Goal: Task Accomplishment & Management: Complete application form

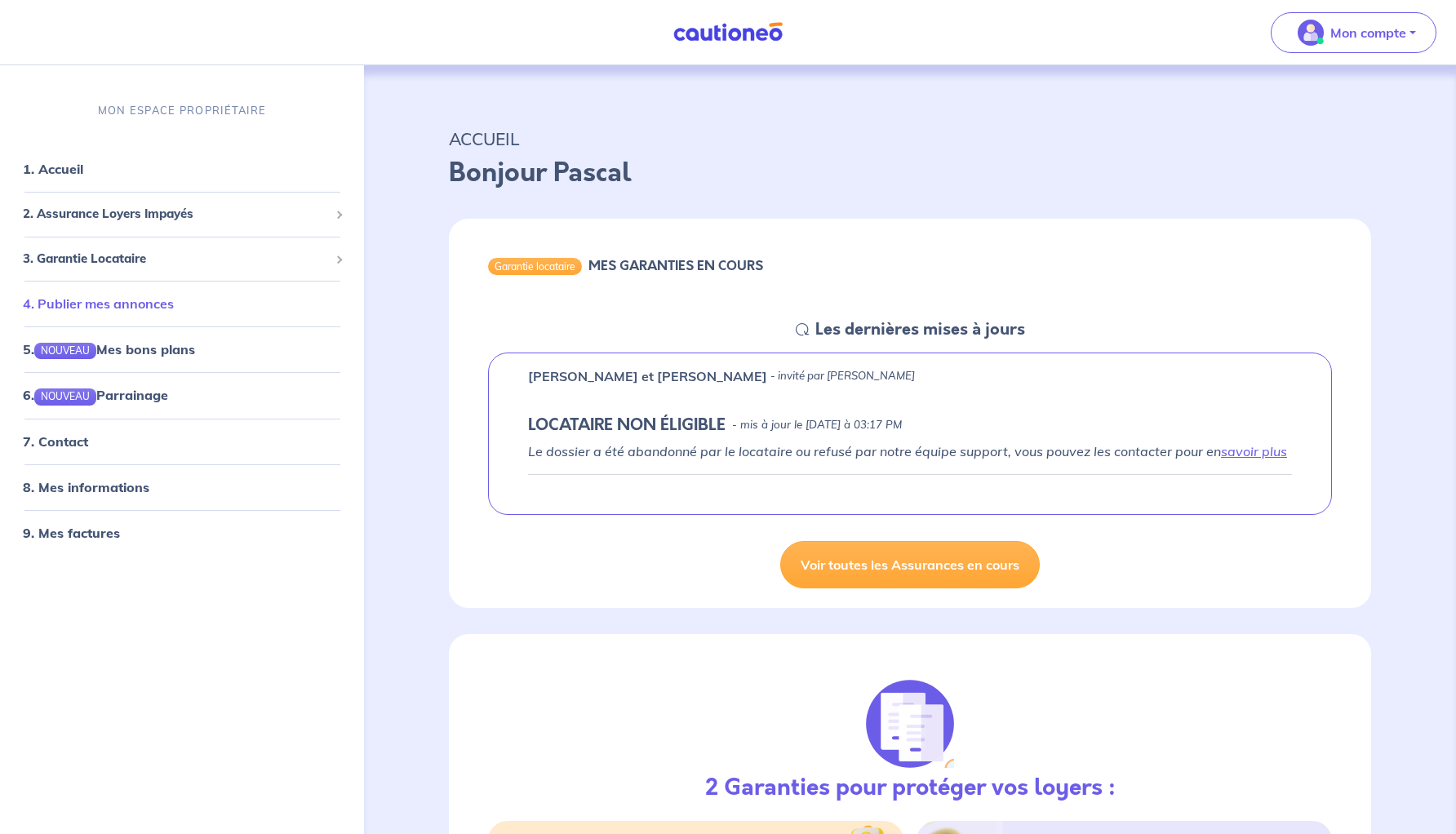
click at [102, 307] on link "4. Publier mes annonces" at bounding box center [98, 303] width 151 height 16
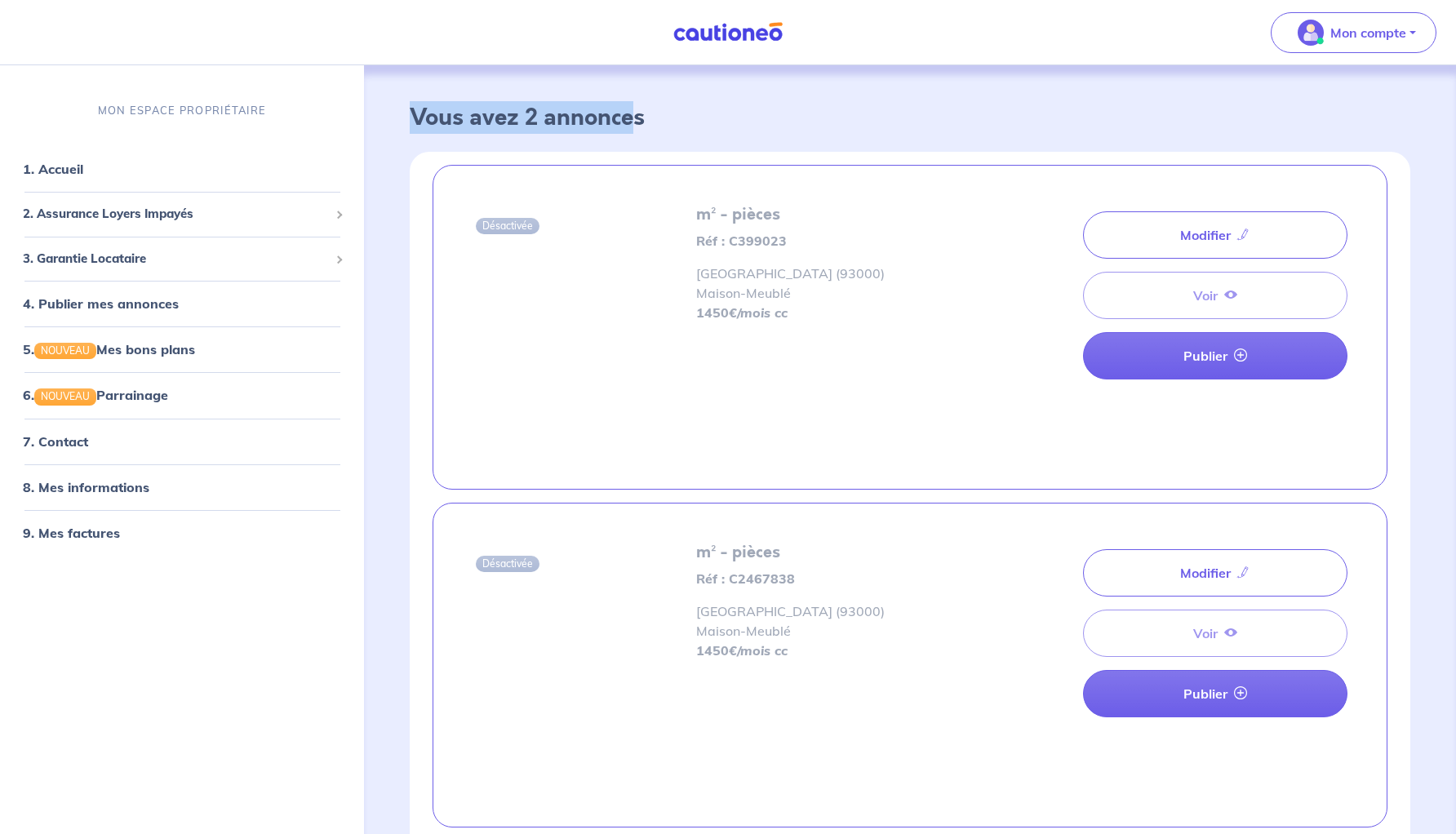
drag, startPoint x: 414, startPoint y: 118, endPoint x: 637, endPoint y: 119, distance: 223.0
click at [636, 119] on h3 "Vous avez 2 annonces" at bounding box center [910, 118] width 1001 height 28
click at [637, 119] on h3 "Vous avez 2 annonces" at bounding box center [910, 118] width 1001 height 28
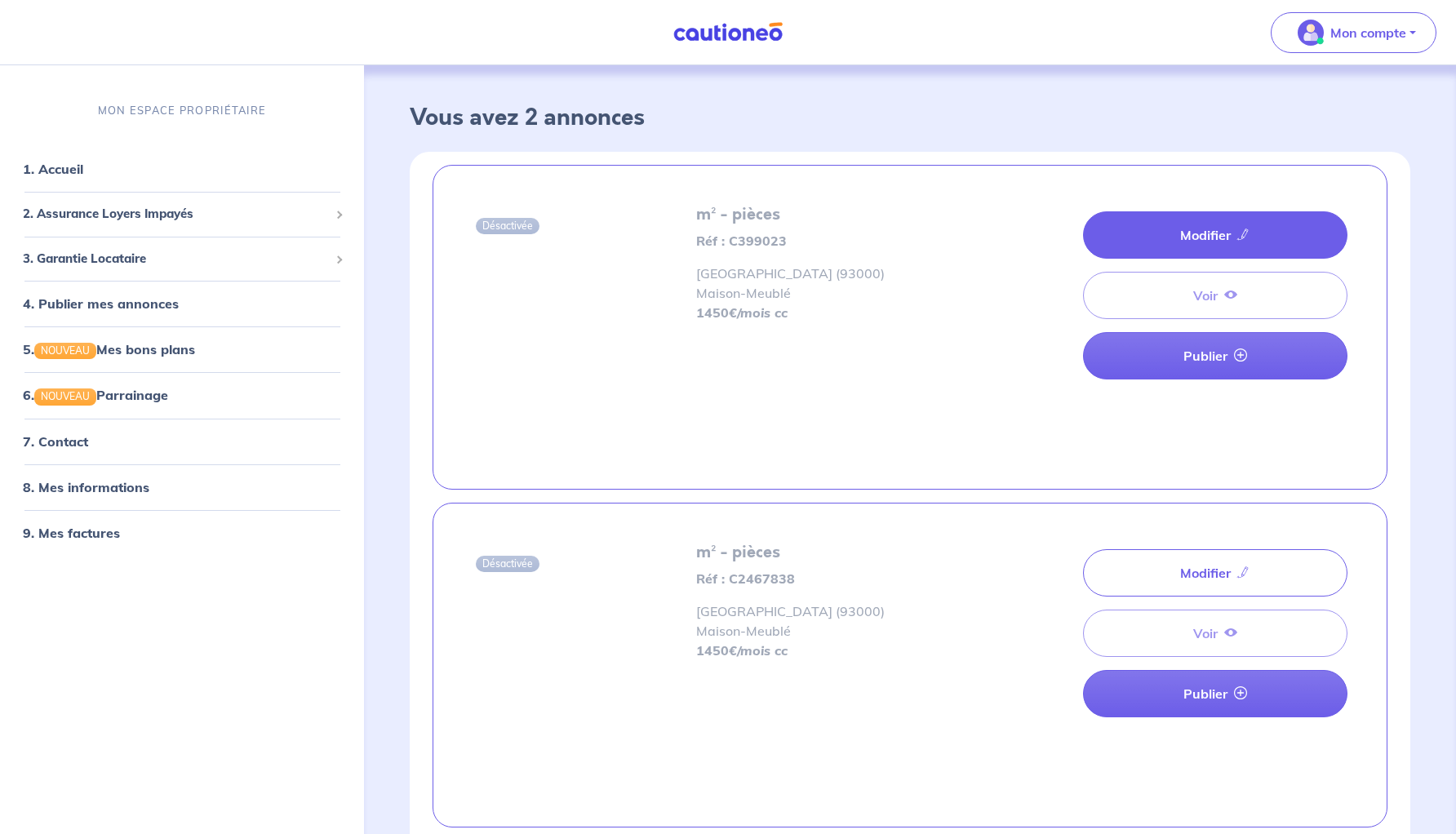
click at [1218, 232] on link "Modifier" at bounding box center [1214, 235] width 264 height 47
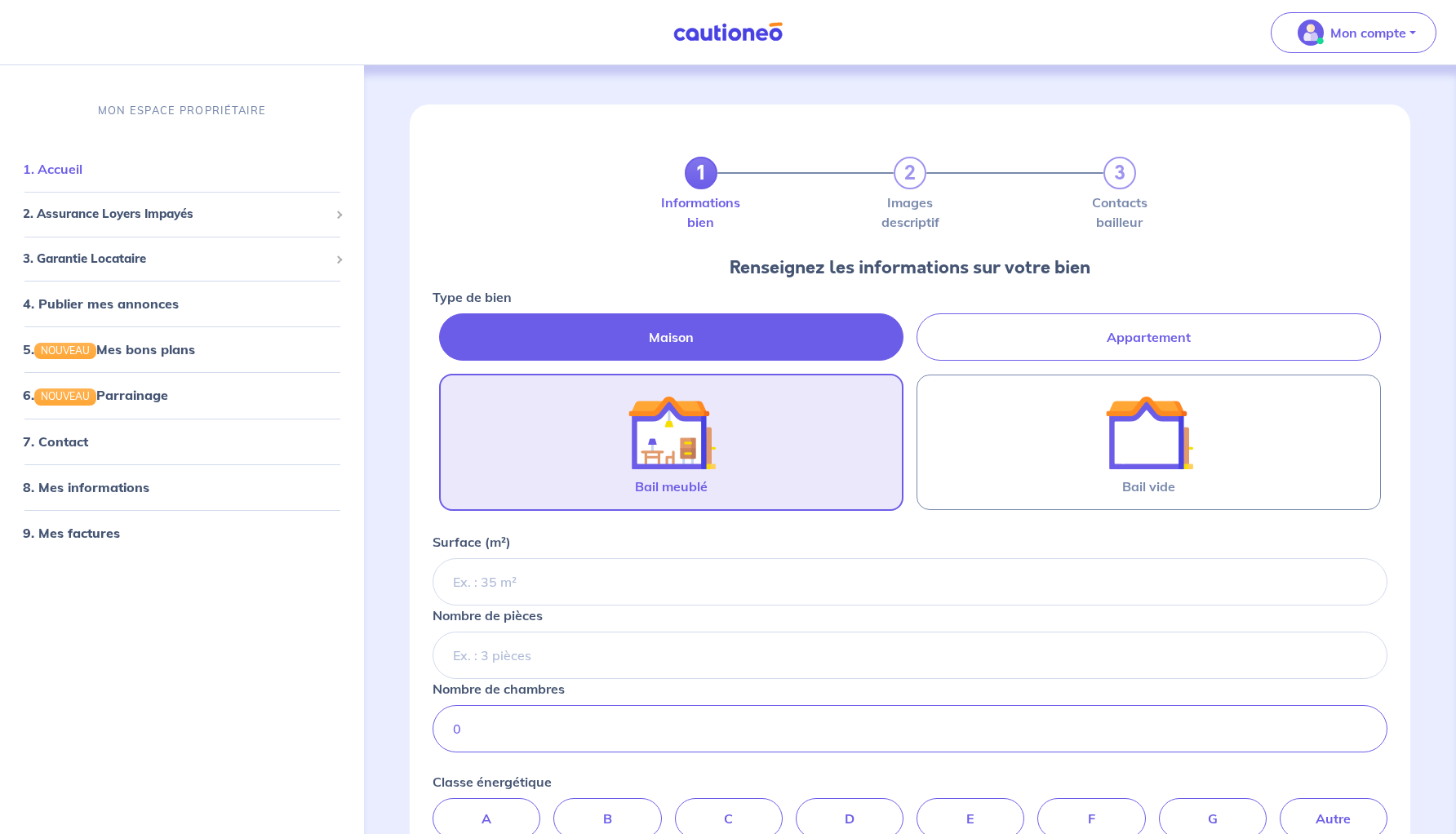
click at [83, 172] on link "1. Accueil" at bounding box center [52, 168] width 59 height 16
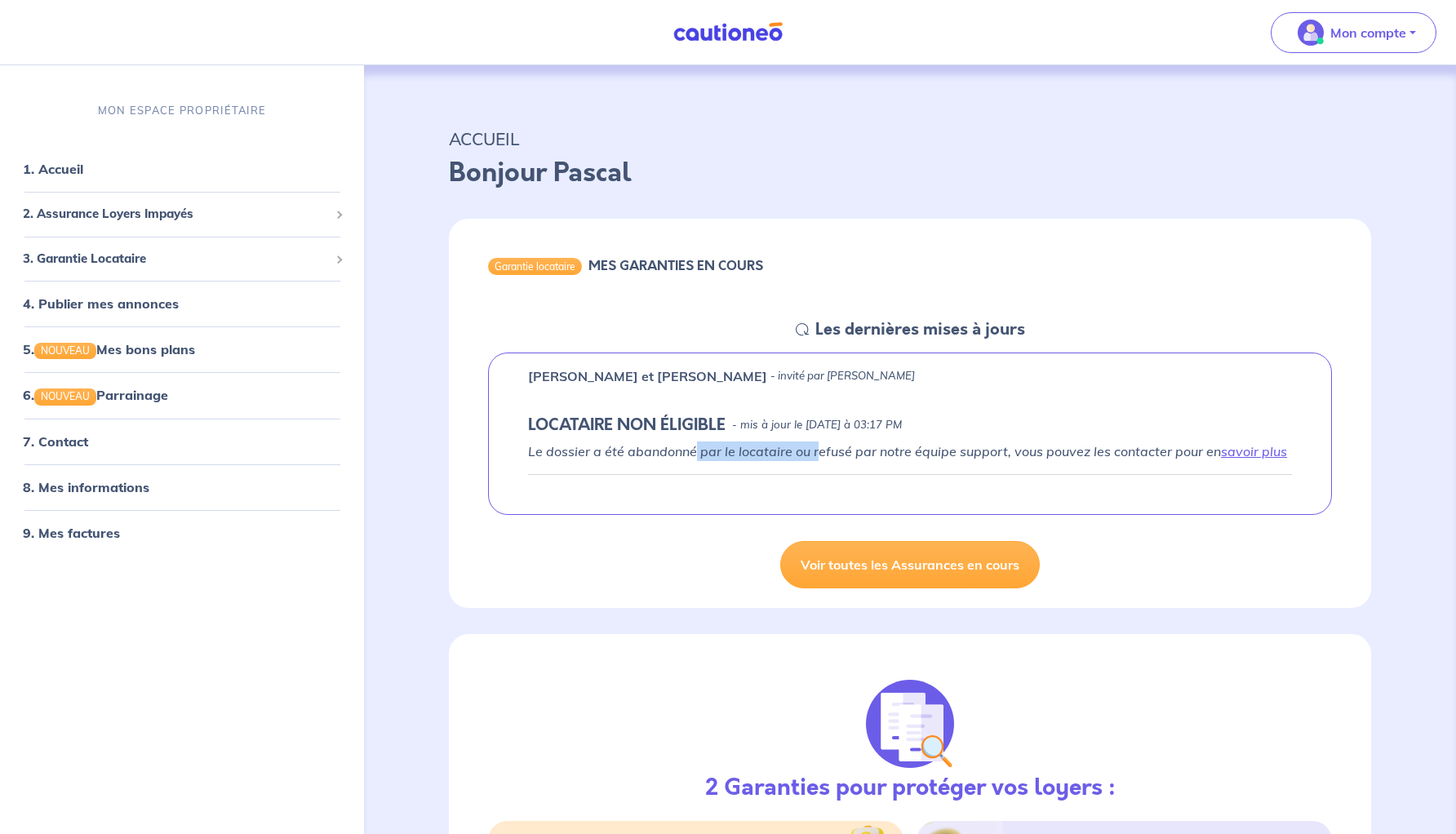
drag, startPoint x: 692, startPoint y: 451, endPoint x: 822, endPoint y: 449, distance: 130.0
click at [822, 449] on em "Le dossier a été abandonné par le locataire ou refusé par notre équipe support,…" at bounding box center [908, 451] width 759 height 16
click at [893, 574] on link "Voir toutes les Assurances en cours" at bounding box center [910, 565] width 259 height 47
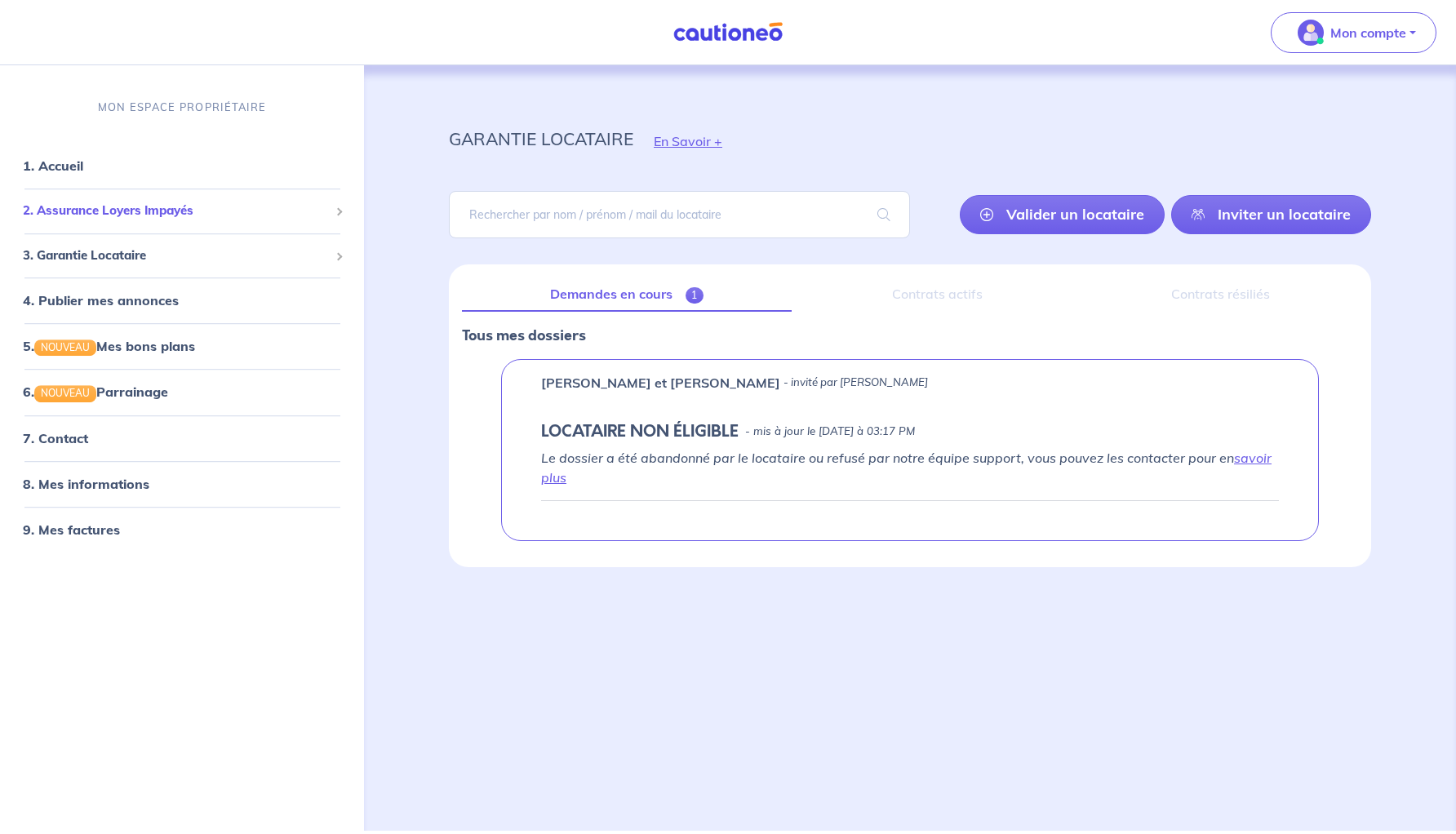
click at [133, 216] on span "2. Assurance Loyers Impayés" at bounding box center [176, 211] width 306 height 19
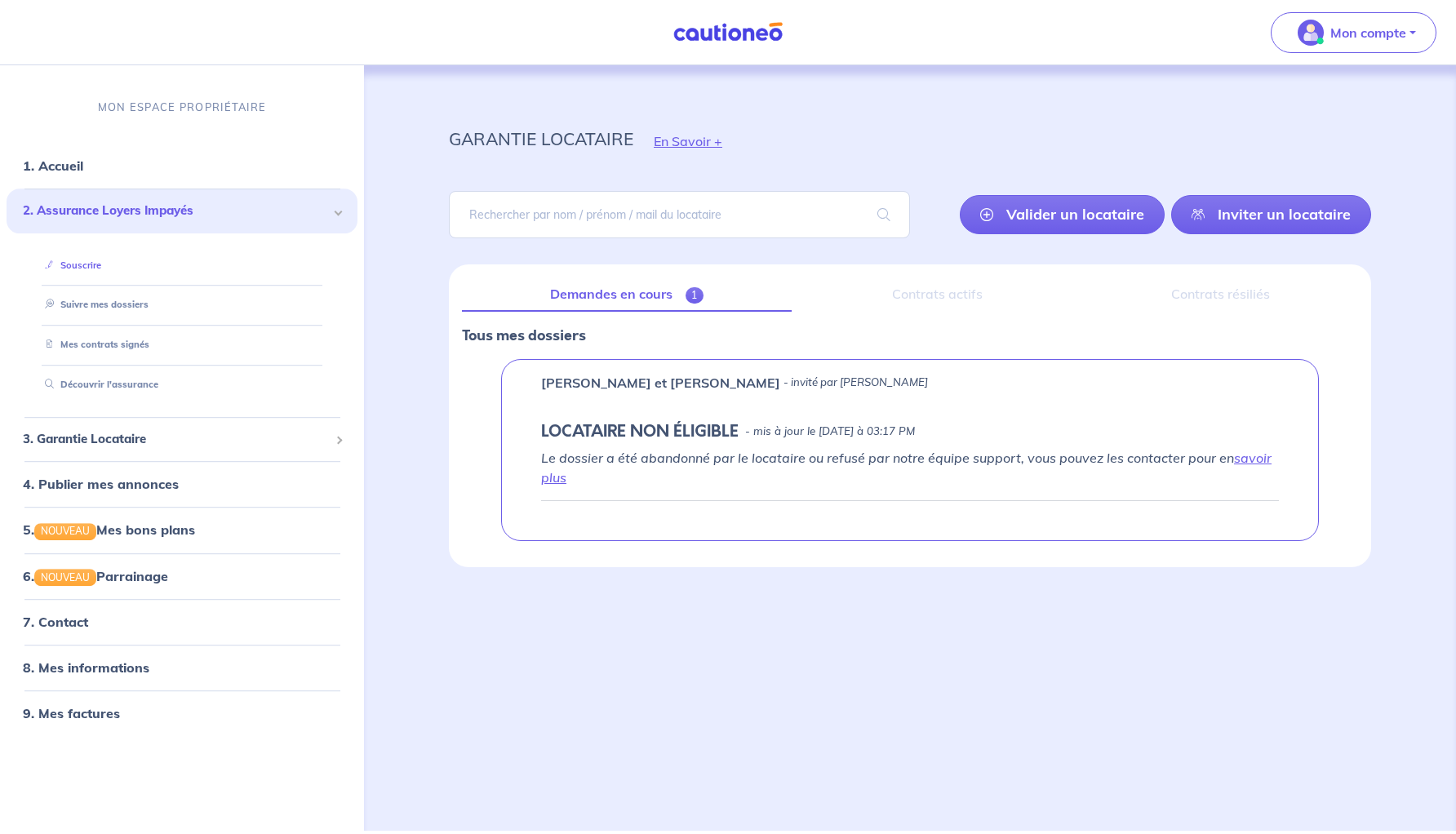
click at [97, 265] on link "Souscrire" at bounding box center [70, 265] width 63 height 11
click at [95, 431] on span "3. Garantie Locataire" at bounding box center [176, 440] width 306 height 19
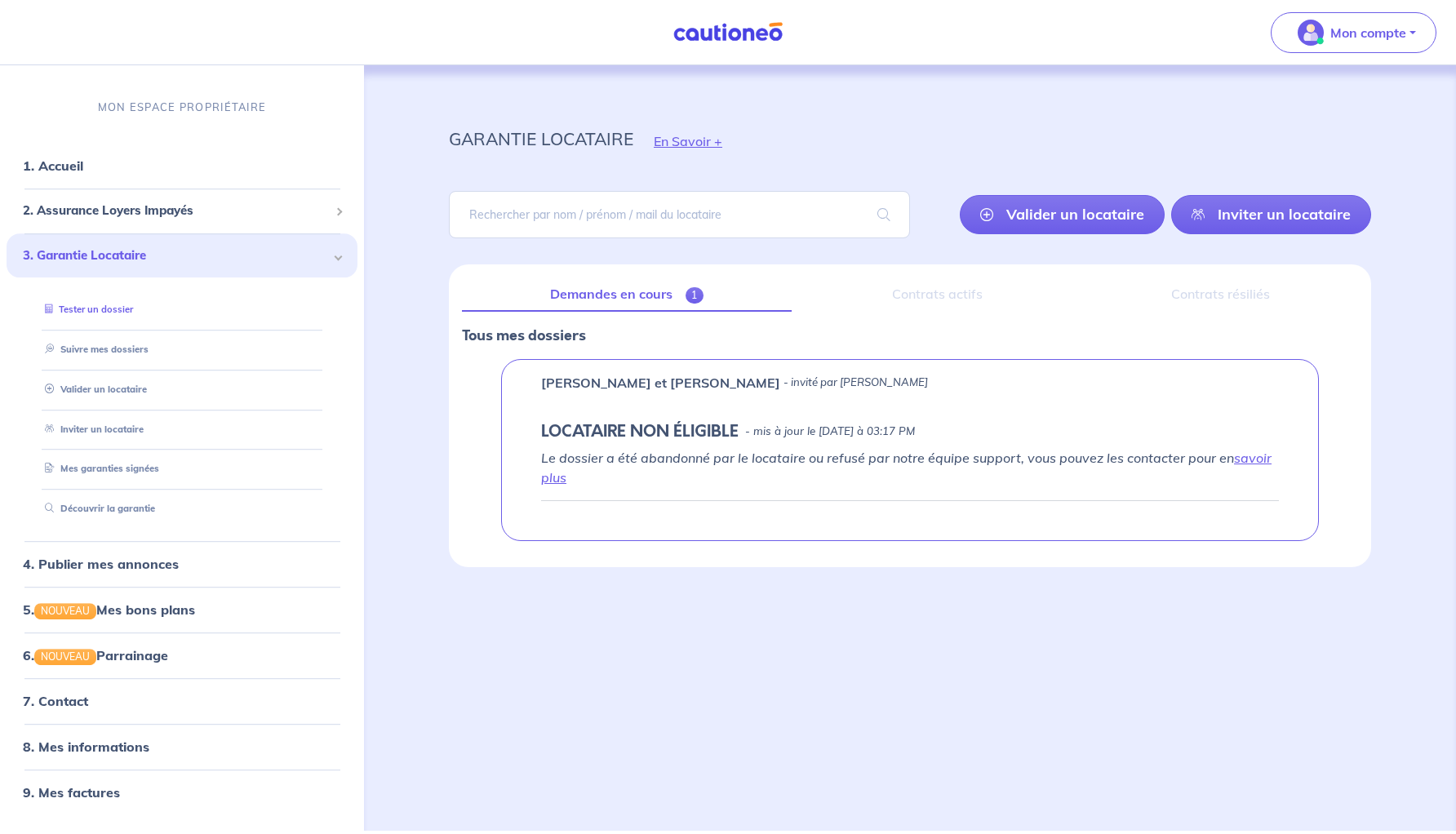
click at [117, 307] on link "Tester un dossier" at bounding box center [86, 309] width 95 height 11
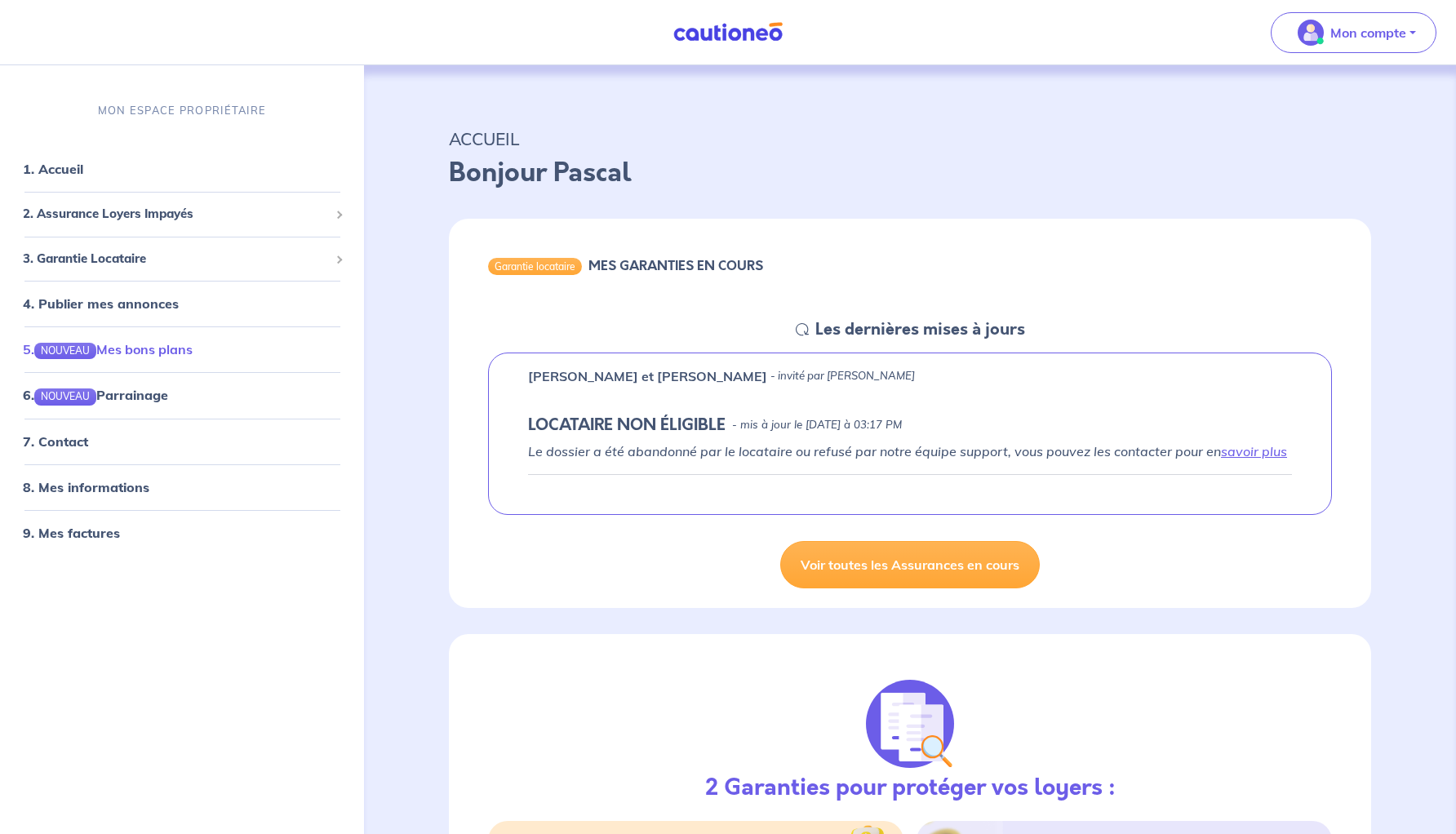
click at [121, 351] on link "5. NOUVEAU Mes bons plans" at bounding box center [107, 349] width 170 height 16
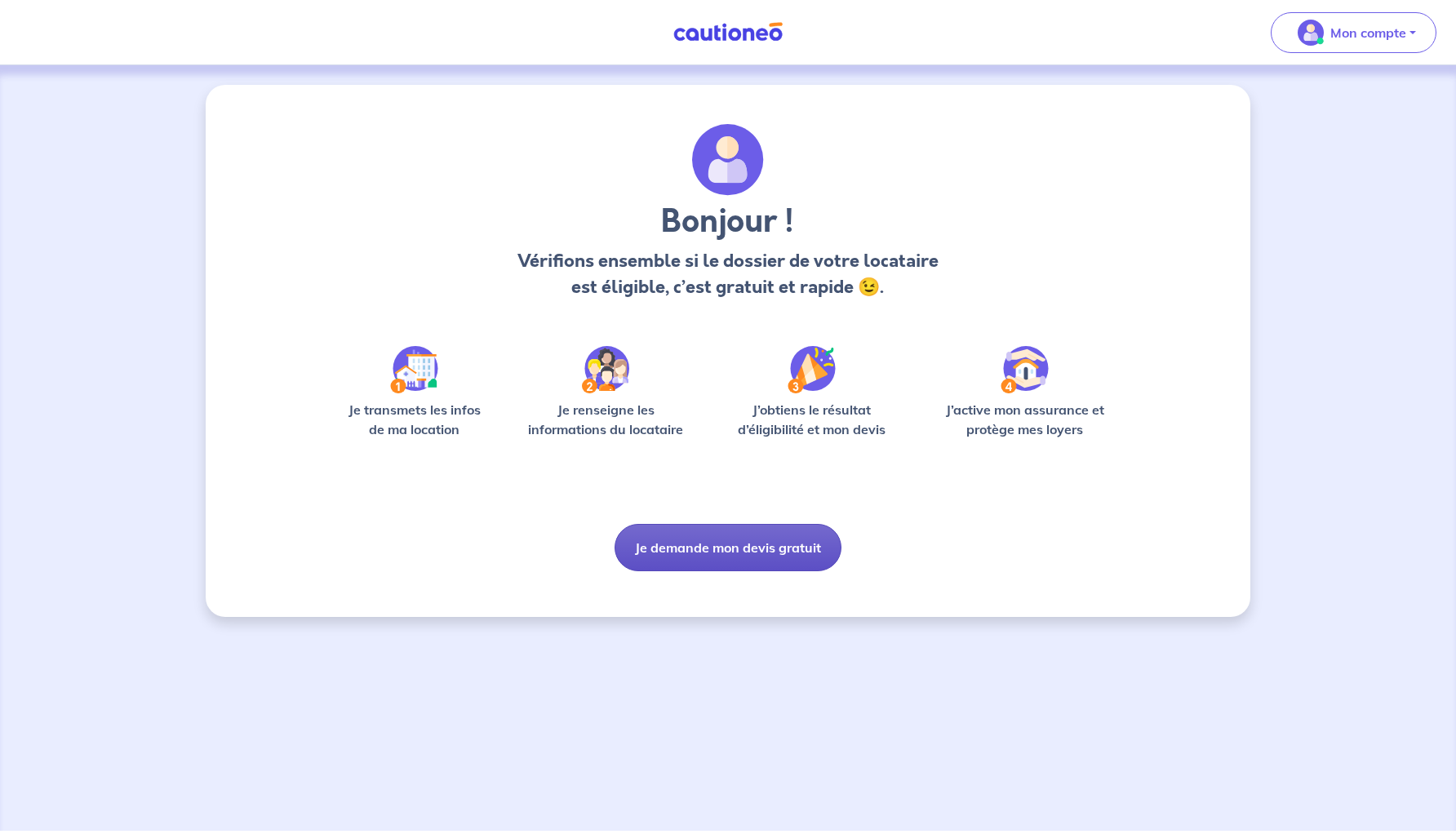
click at [757, 549] on button "Je demande mon devis gratuit" at bounding box center [728, 547] width 227 height 47
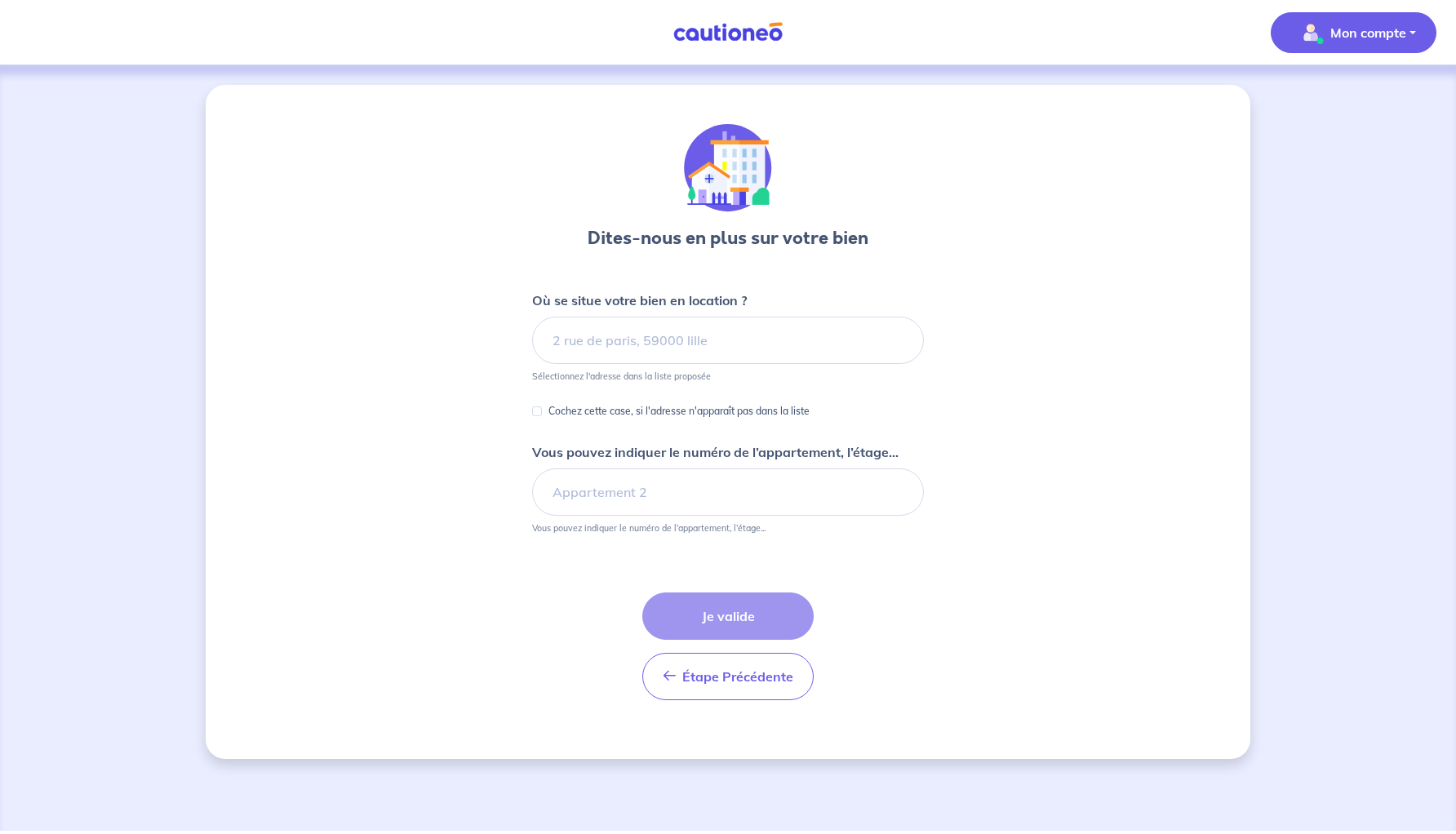
click at [1353, 33] on p "Mon compte" at bounding box center [1368, 32] width 76 height 20
click at [1323, 102] on link "Mes informations" at bounding box center [1338, 102] width 132 height 26
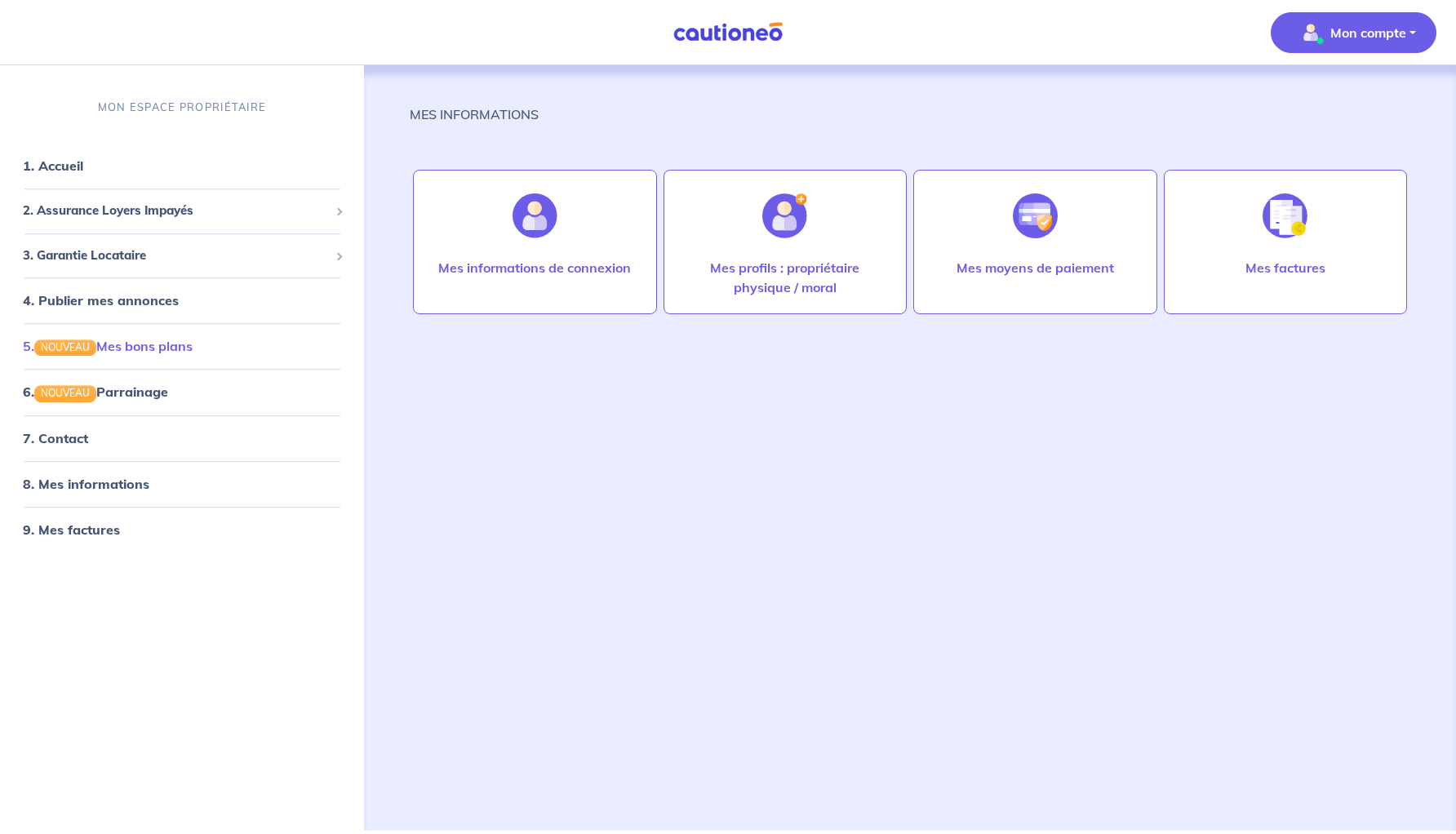
click at [160, 348] on link "5. NOUVEAU Mes bons plans" at bounding box center [107, 346] width 170 height 16
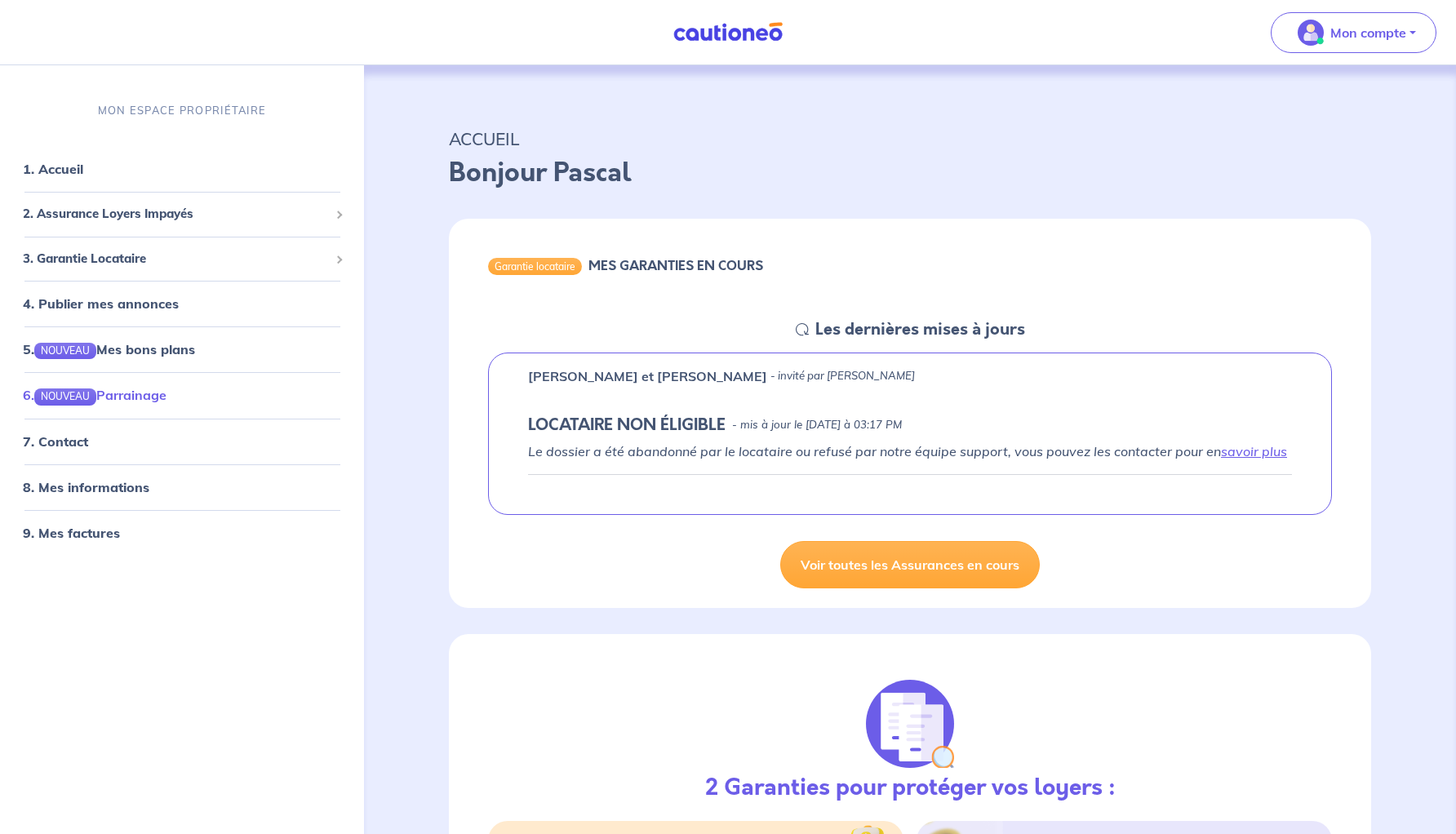
click at [147, 394] on link "6. NOUVEAU Parrainage" at bounding box center [94, 395] width 144 height 16
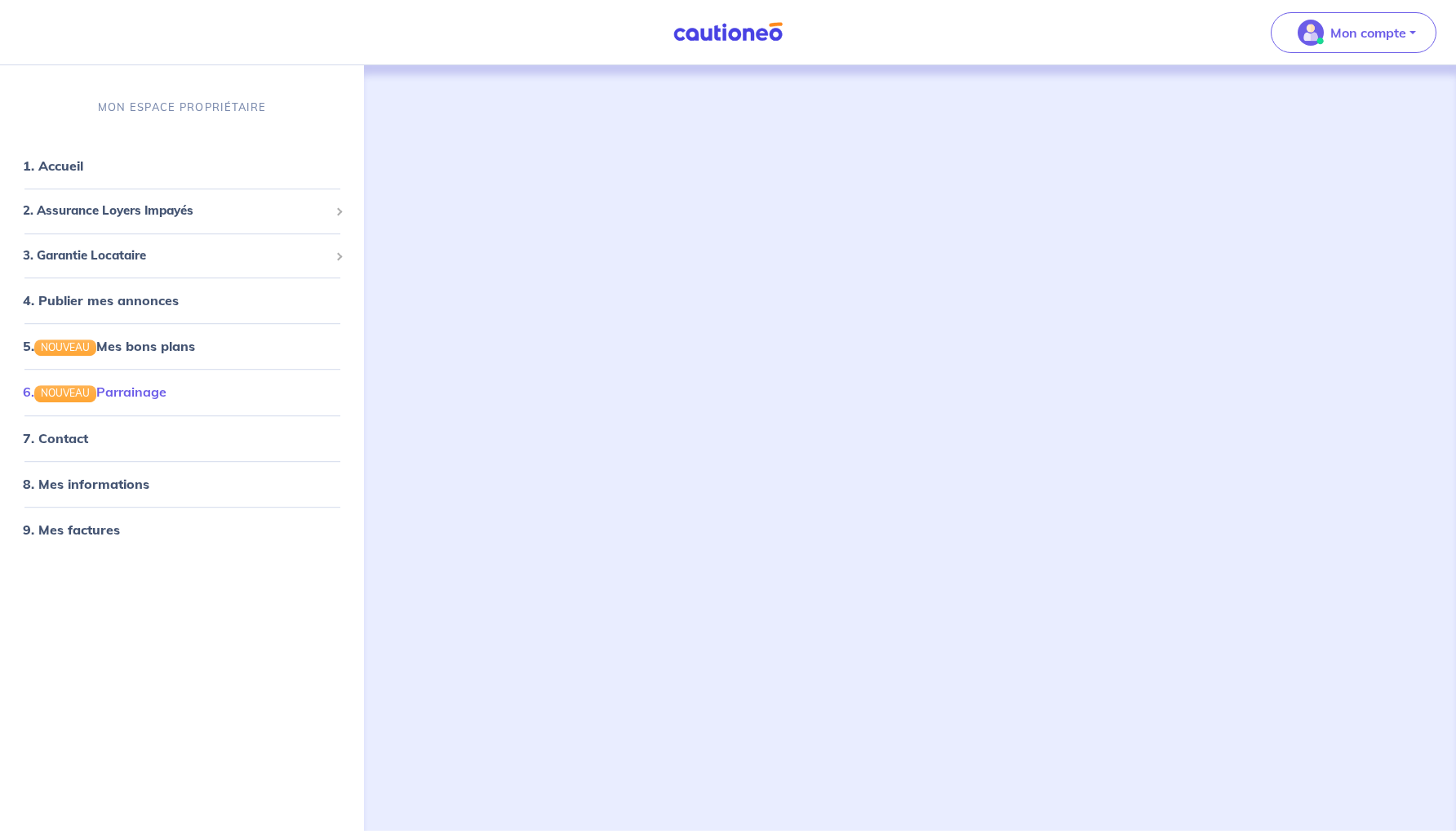
click at [144, 400] on link "6. NOUVEAU Parrainage" at bounding box center [94, 392] width 144 height 16
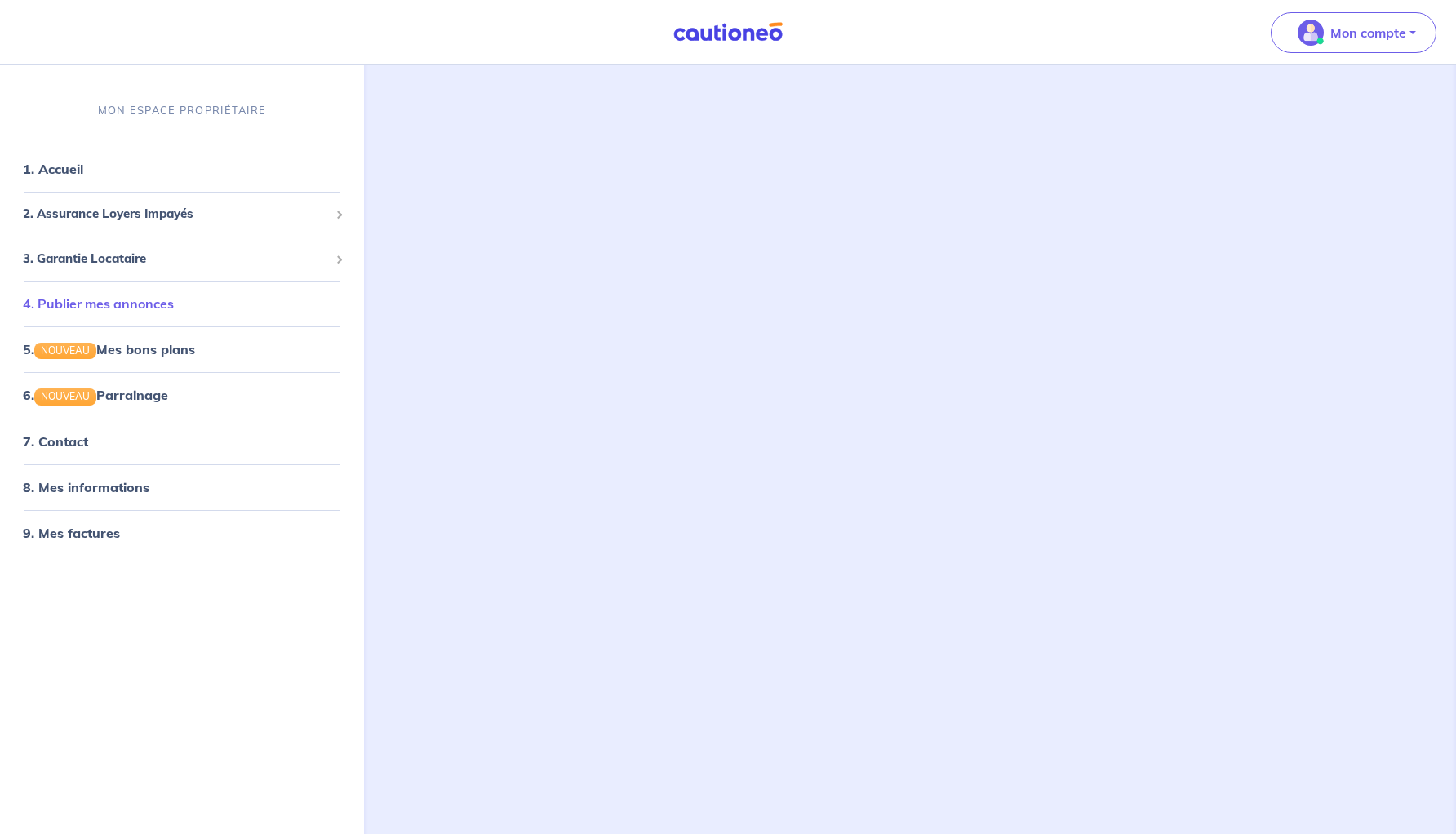
scroll to position [104, 0]
click at [152, 299] on link "4. Publier mes annonces" at bounding box center [98, 303] width 151 height 16
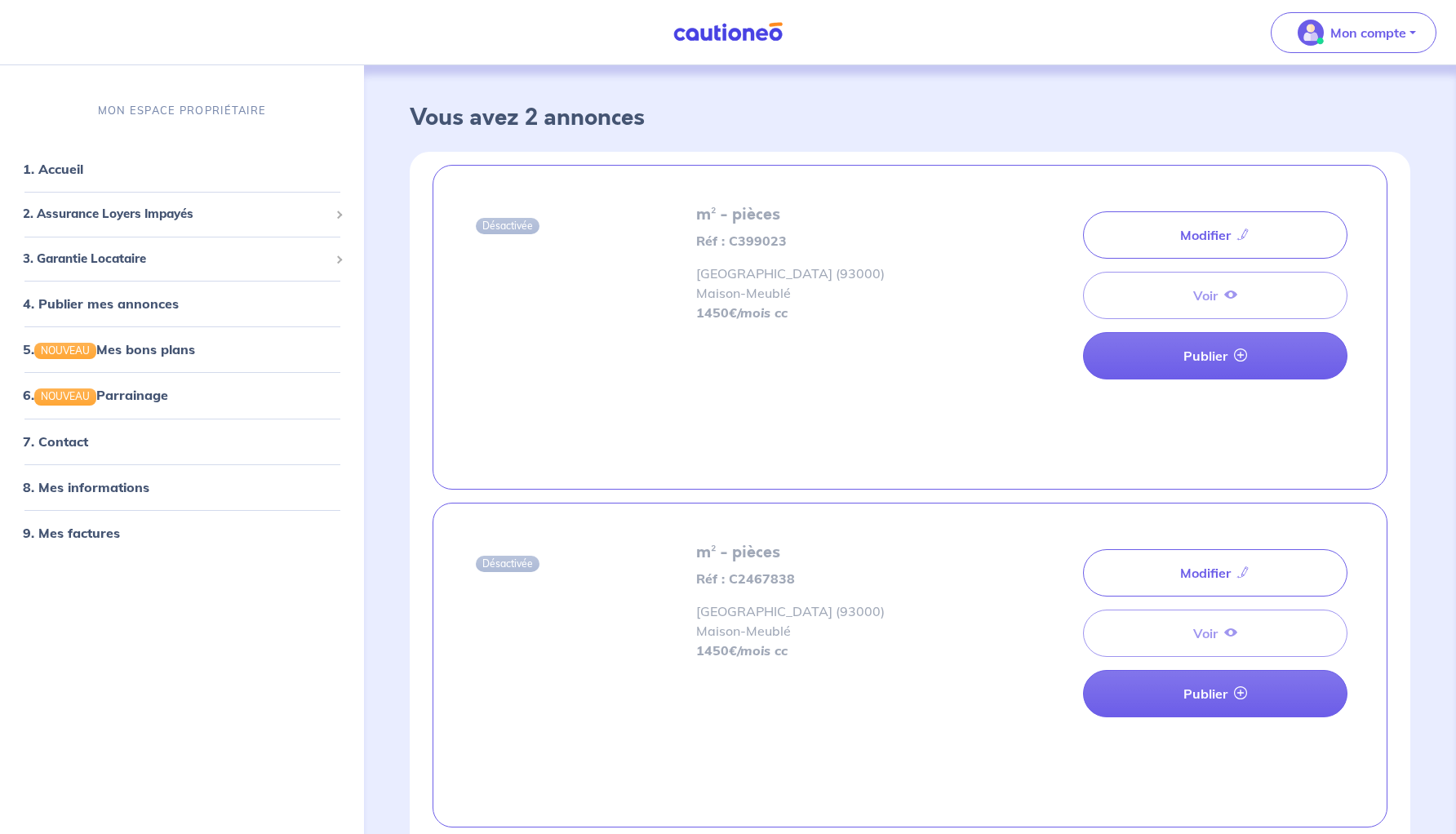
click at [1222, 288] on div "Modifier Voir Publier" at bounding box center [1214, 295] width 264 height 181
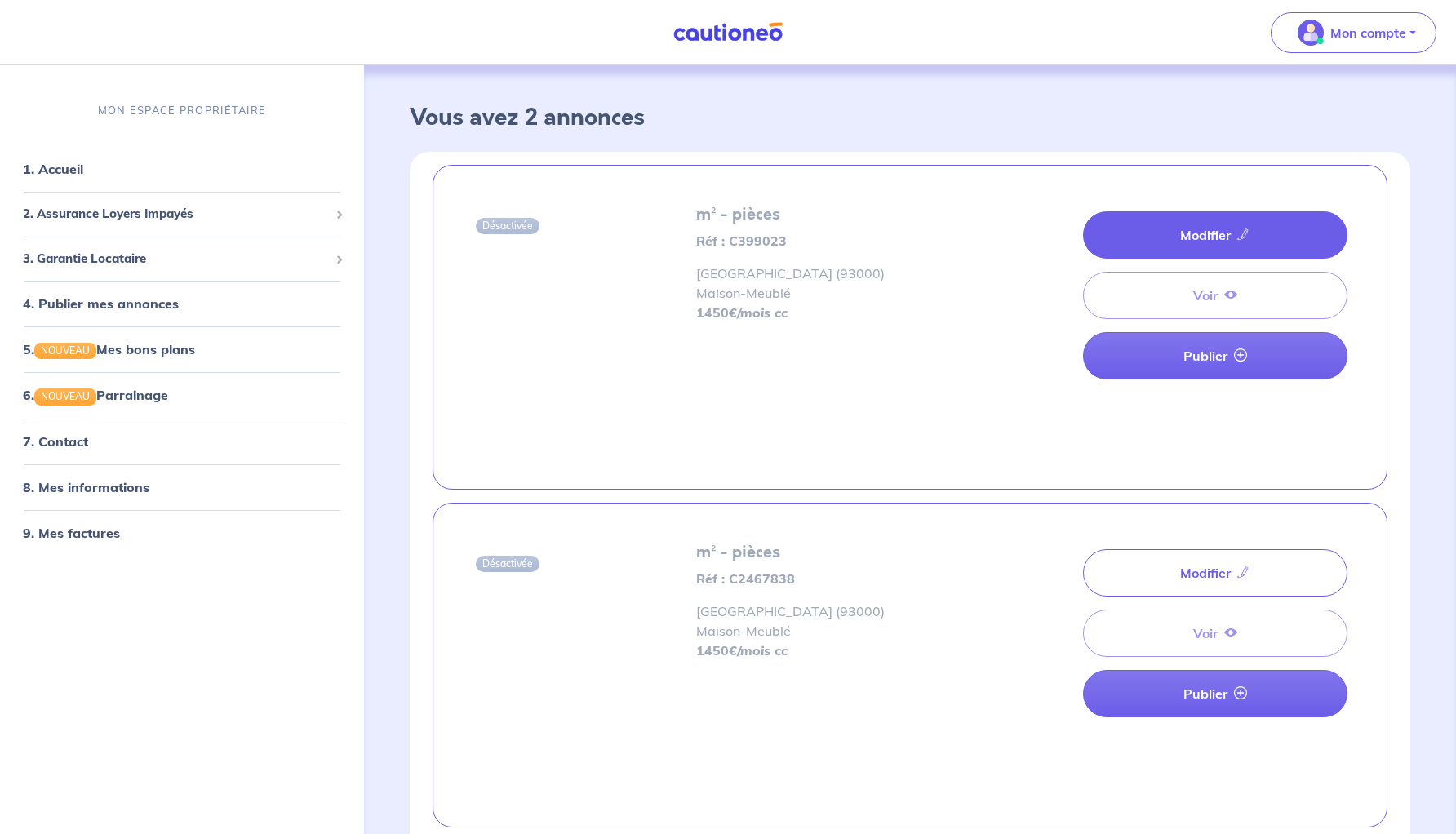
click at [1216, 230] on link "Modifier" at bounding box center [1214, 235] width 264 height 47
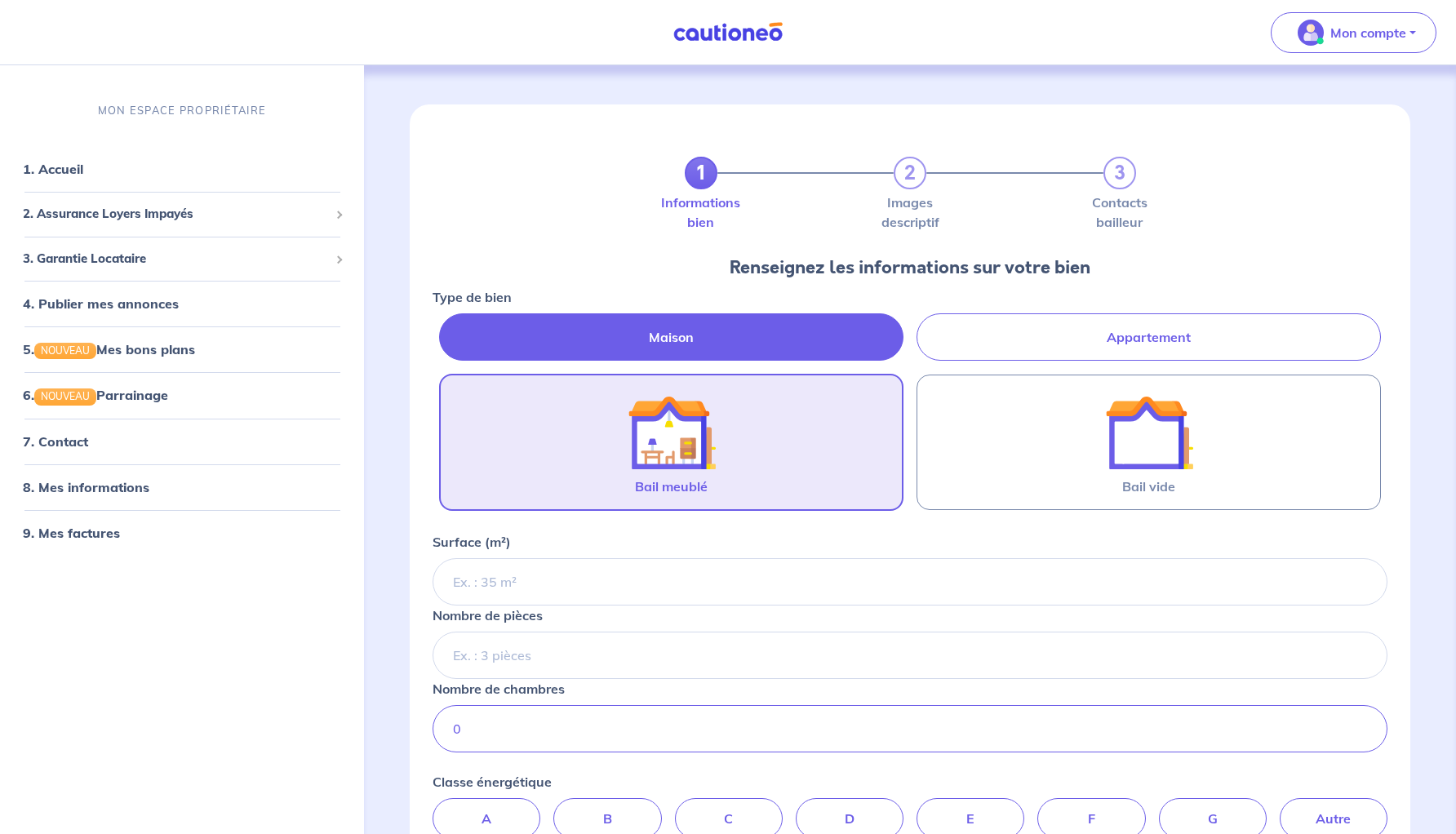
click at [1046, 345] on label "Appartement" at bounding box center [1149, 337] width 464 height 47
click at [444, 324] on input "Appartement" at bounding box center [437, 318] width 10 height 10
radio input "true"
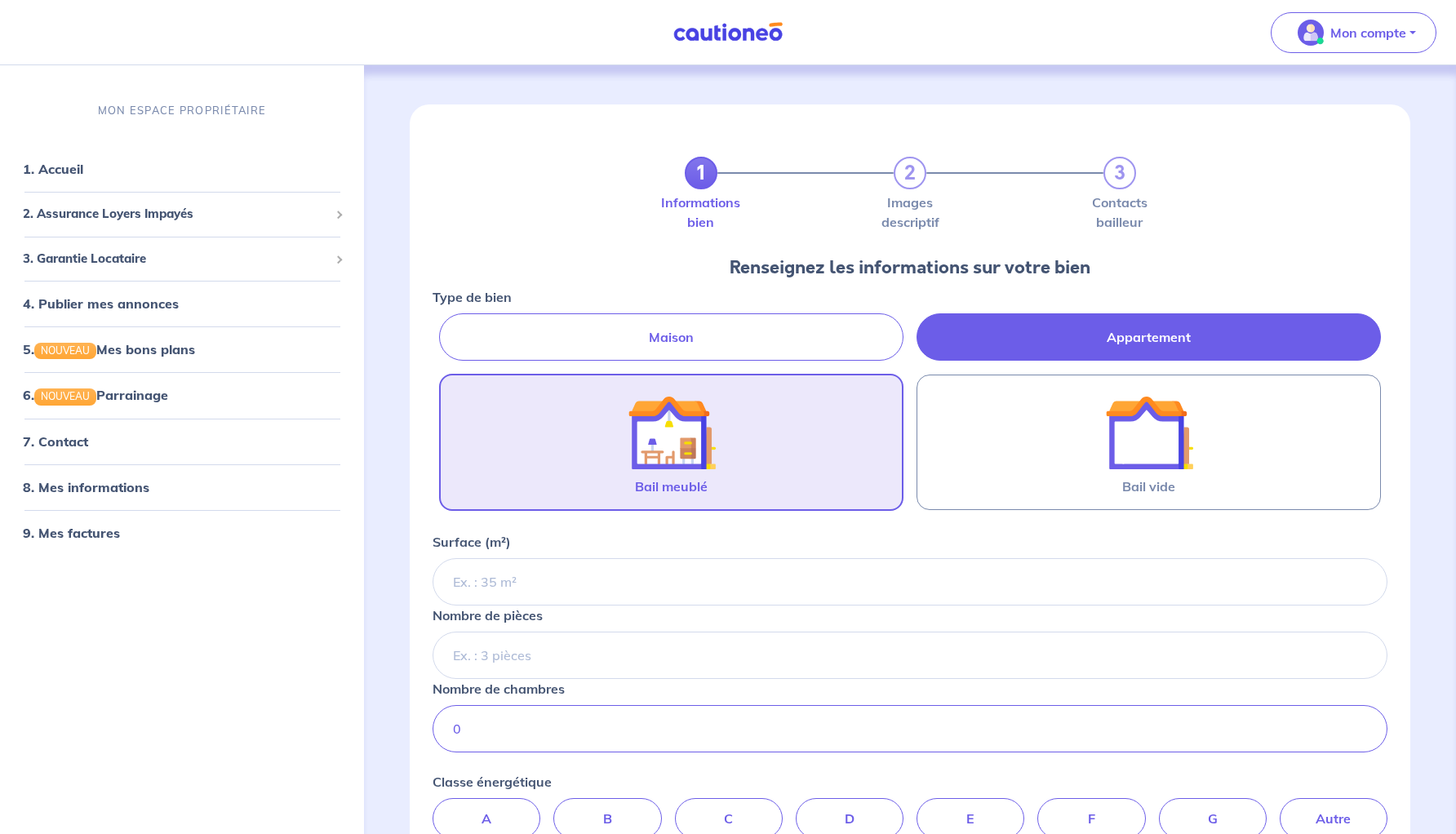
click at [792, 466] on label "Bail meublé" at bounding box center [671, 443] width 464 height 137
click at [0, 0] on input "Bail meublé" at bounding box center [0, 0] width 0 height 0
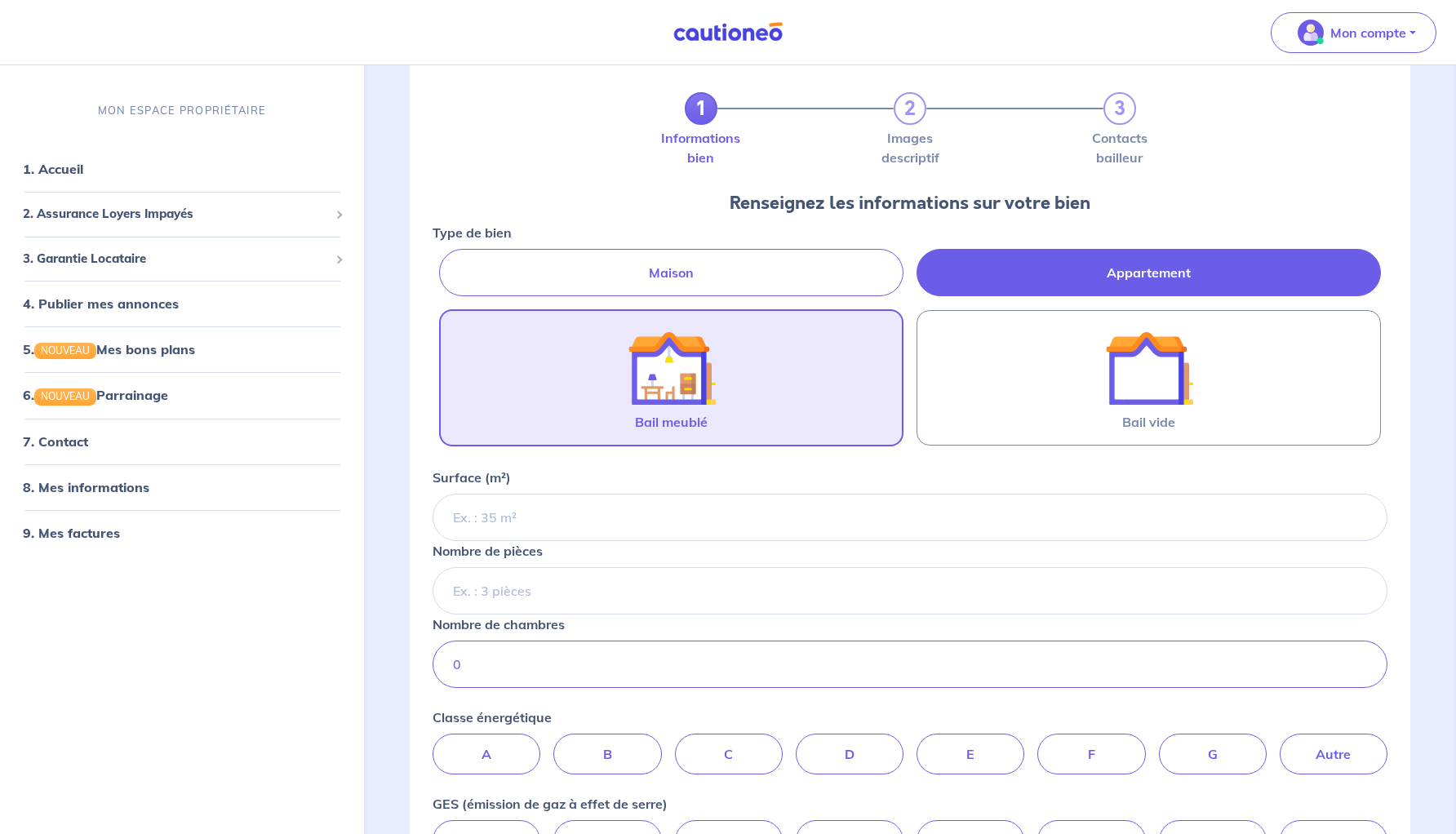
scroll to position [67, 0]
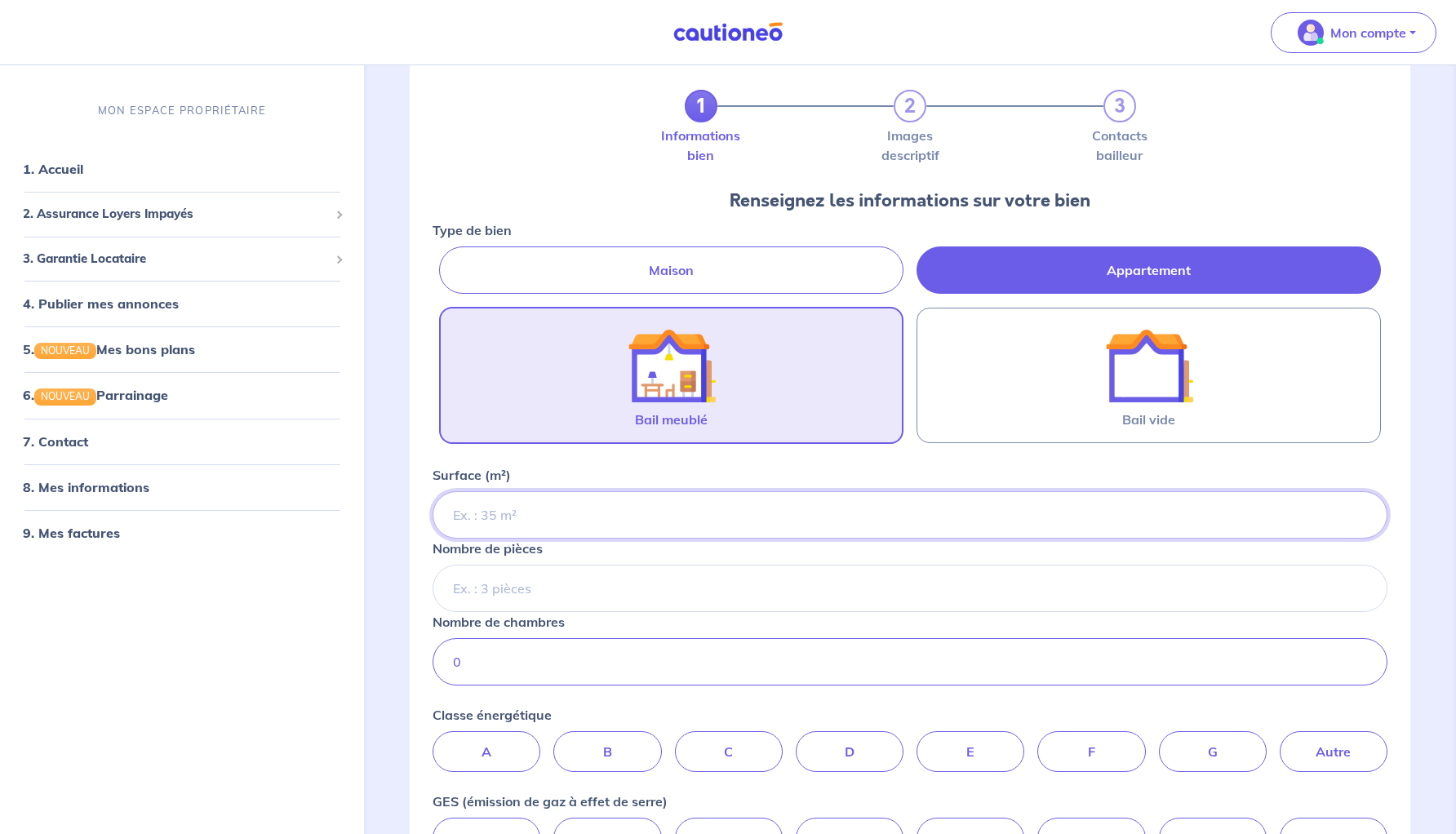
click at [504, 518] on input "Surface (m²)" at bounding box center [910, 515] width 955 height 47
type input "55"
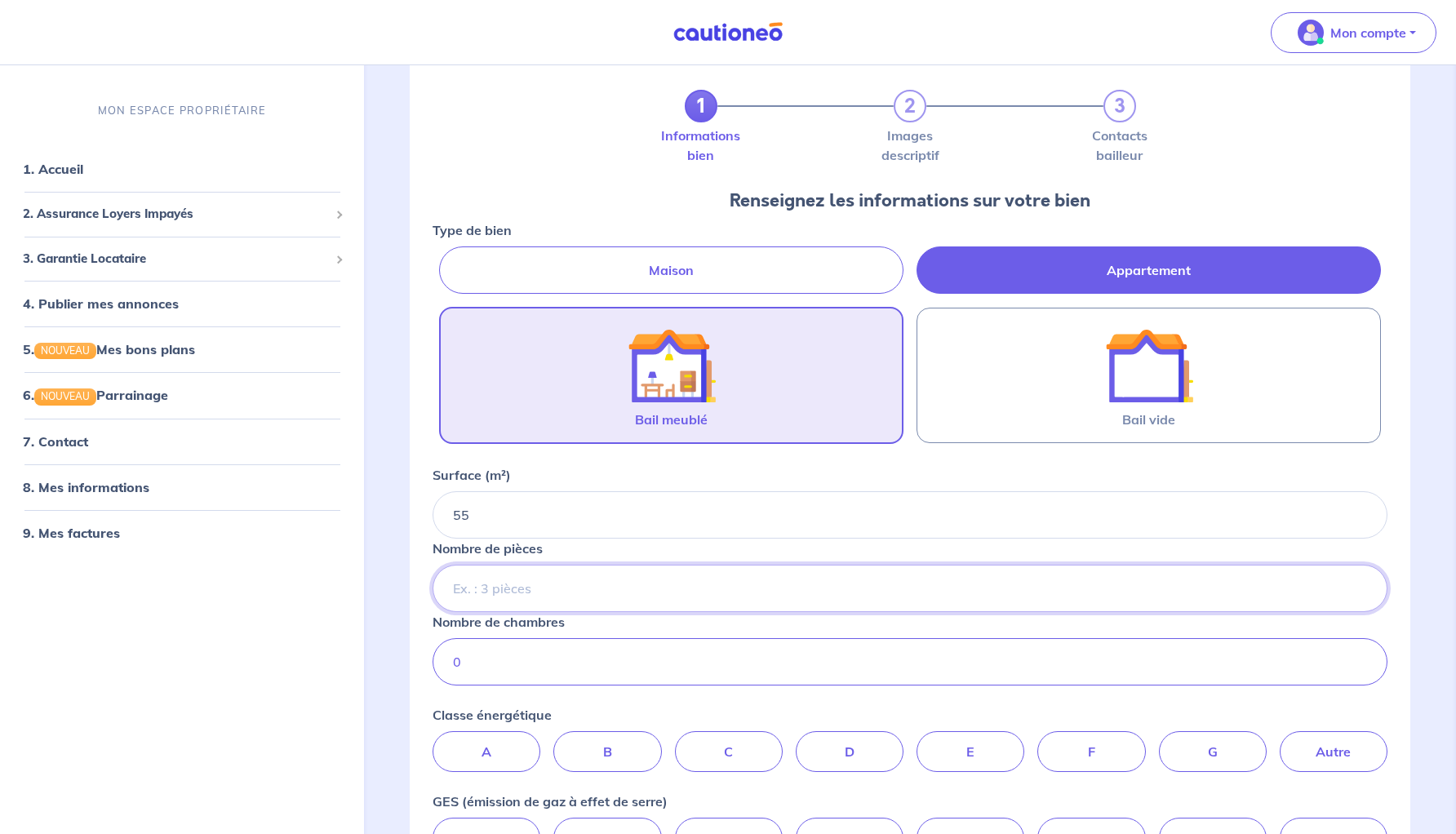
click at [502, 590] on input "Nombre de pièces" at bounding box center [910, 589] width 955 height 47
type input "2"
drag, startPoint x: 495, startPoint y: 667, endPoint x: 417, endPoint y: 666, distance: 78.0
click at [417, 666] on div "1 2 3 Informations bien Images descriptif Contacts bailleur Renseignez les info…" at bounding box center [910, 498] width 1001 height 921
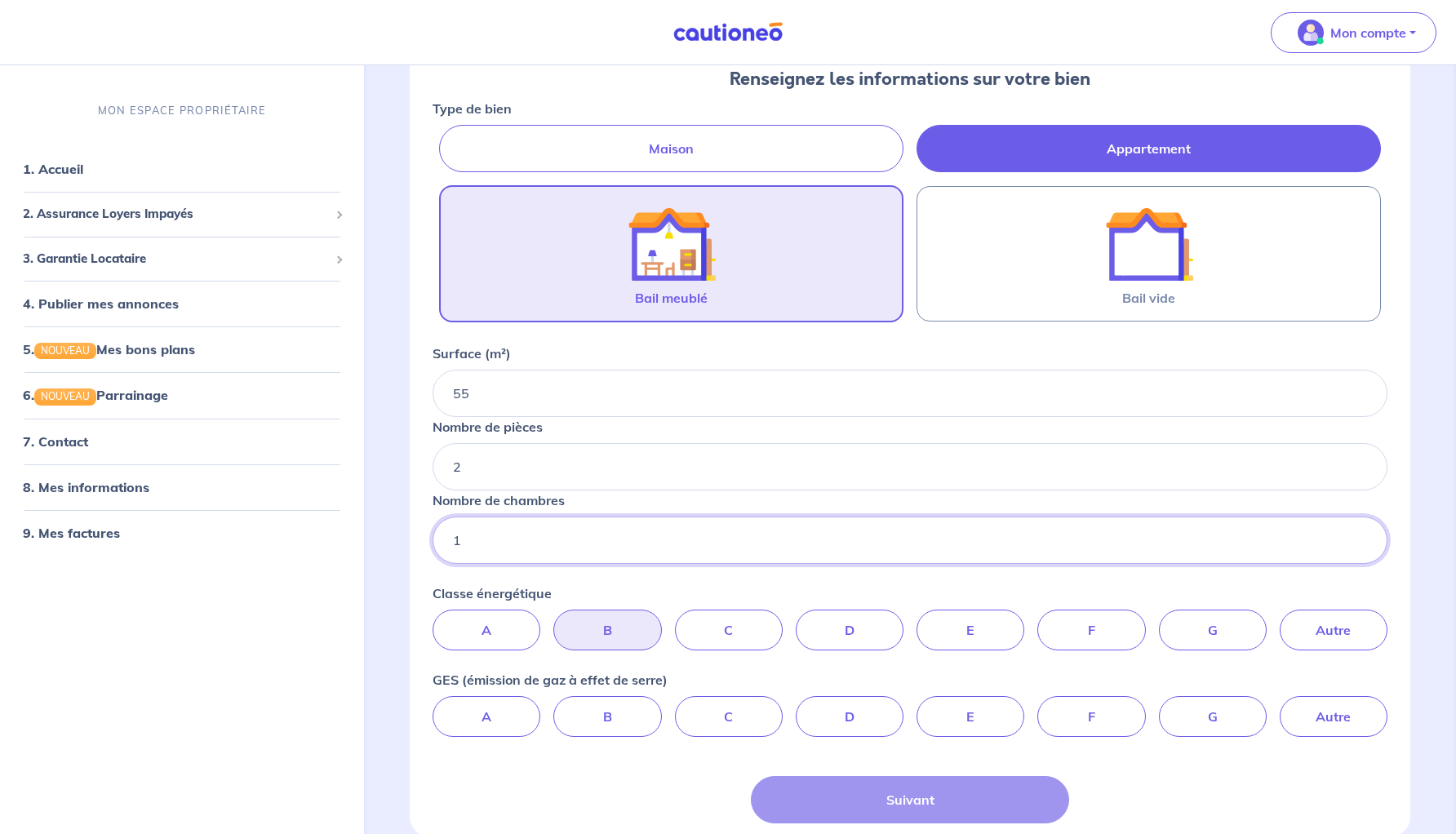
scroll to position [198, 0]
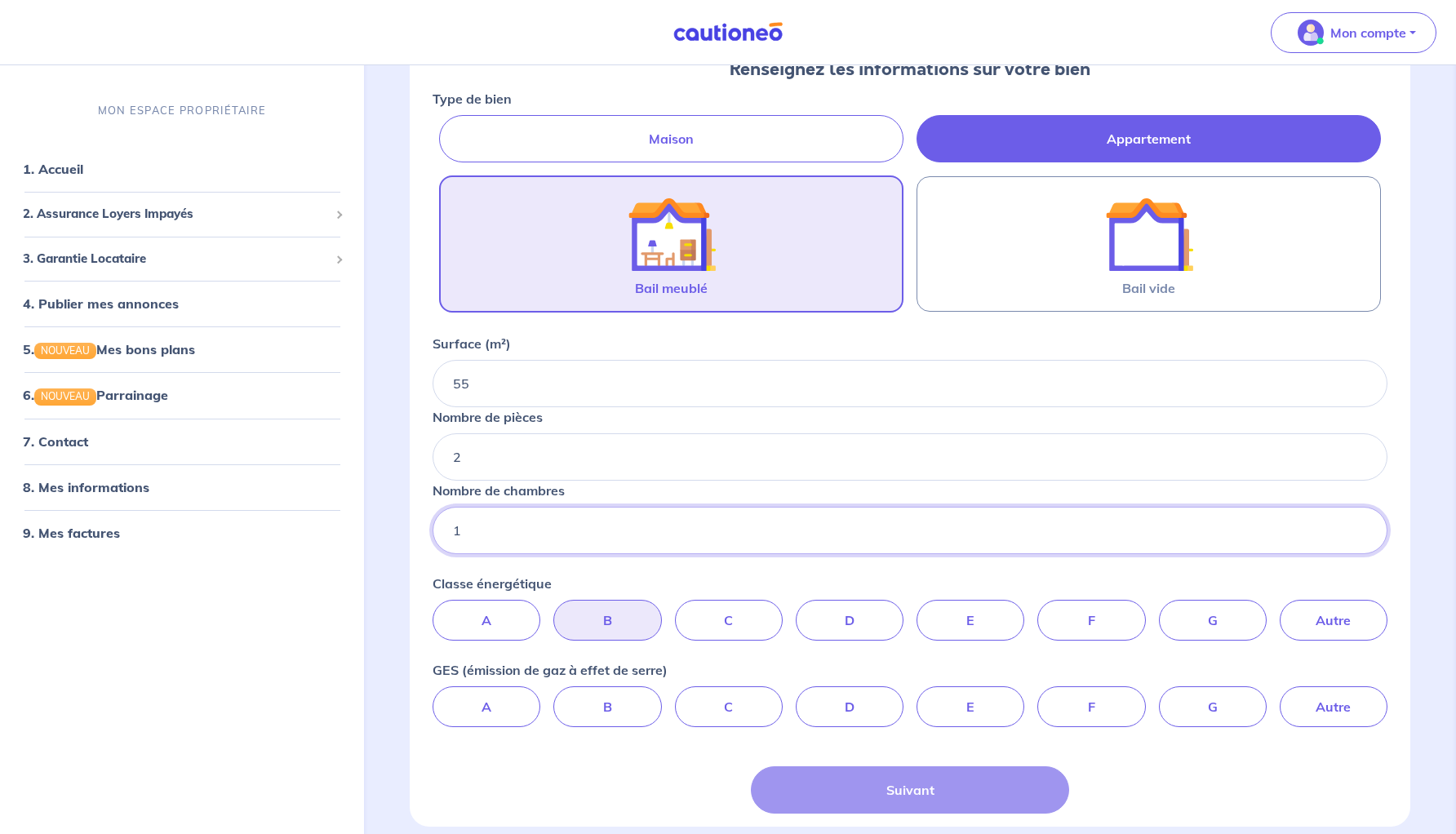
type input "1"
click at [625, 630] on label "B" at bounding box center [607, 620] width 108 height 40
click at [905, 611] on input "B" at bounding box center [910, 605] width 10 height 10
radio input "true"
click at [865, 773] on div "Suivant" at bounding box center [910, 790] width 319 height 47
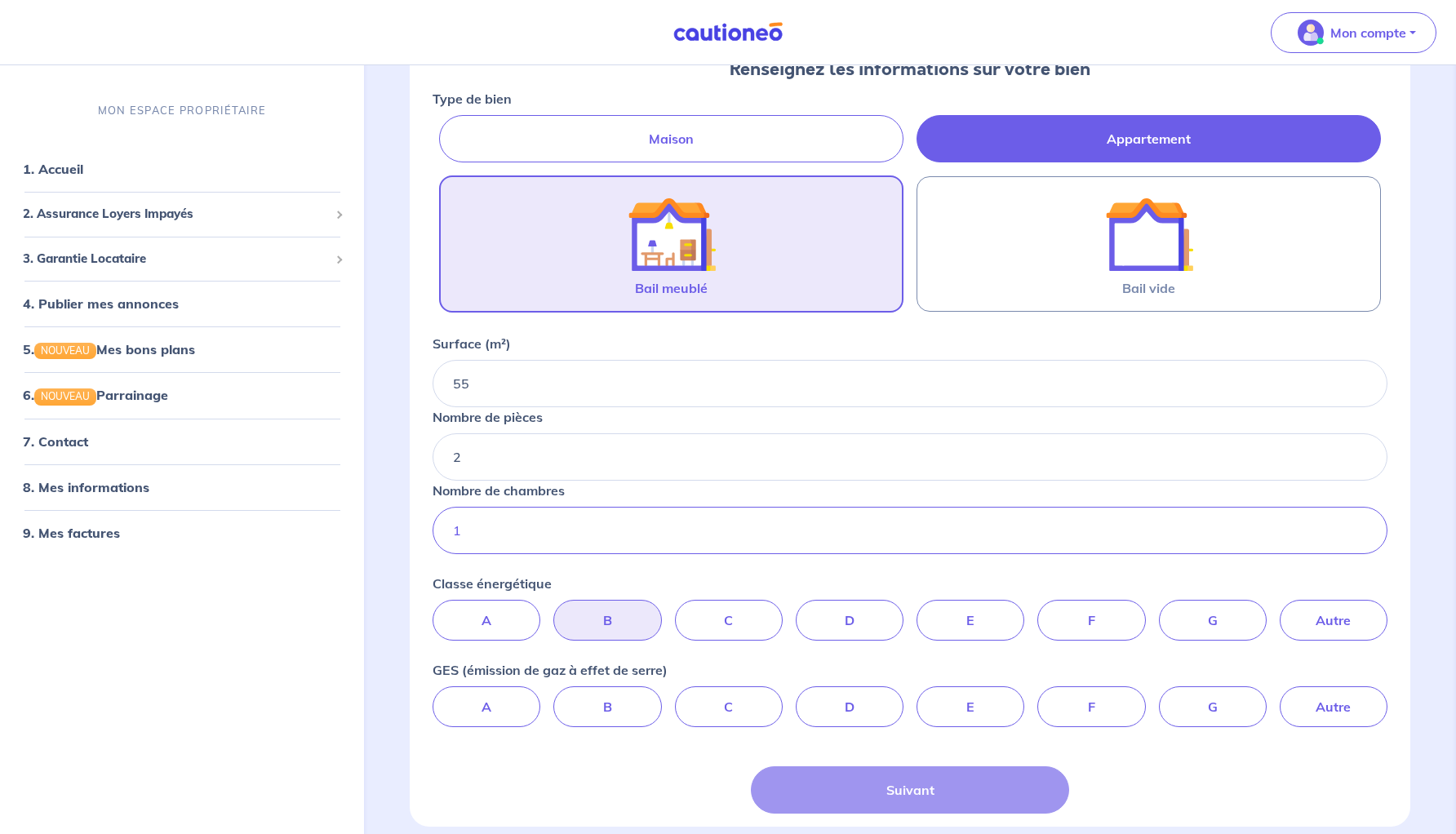
click at [604, 619] on label "B" at bounding box center [607, 620] width 108 height 40
click at [905, 611] on input "B" at bounding box center [910, 605] width 10 height 10
click at [1331, 710] on label "Autre" at bounding box center [1334, 706] width 108 height 40
click at [916, 698] on input "Autre" at bounding box center [910, 691] width 10 height 10
radio input "true"
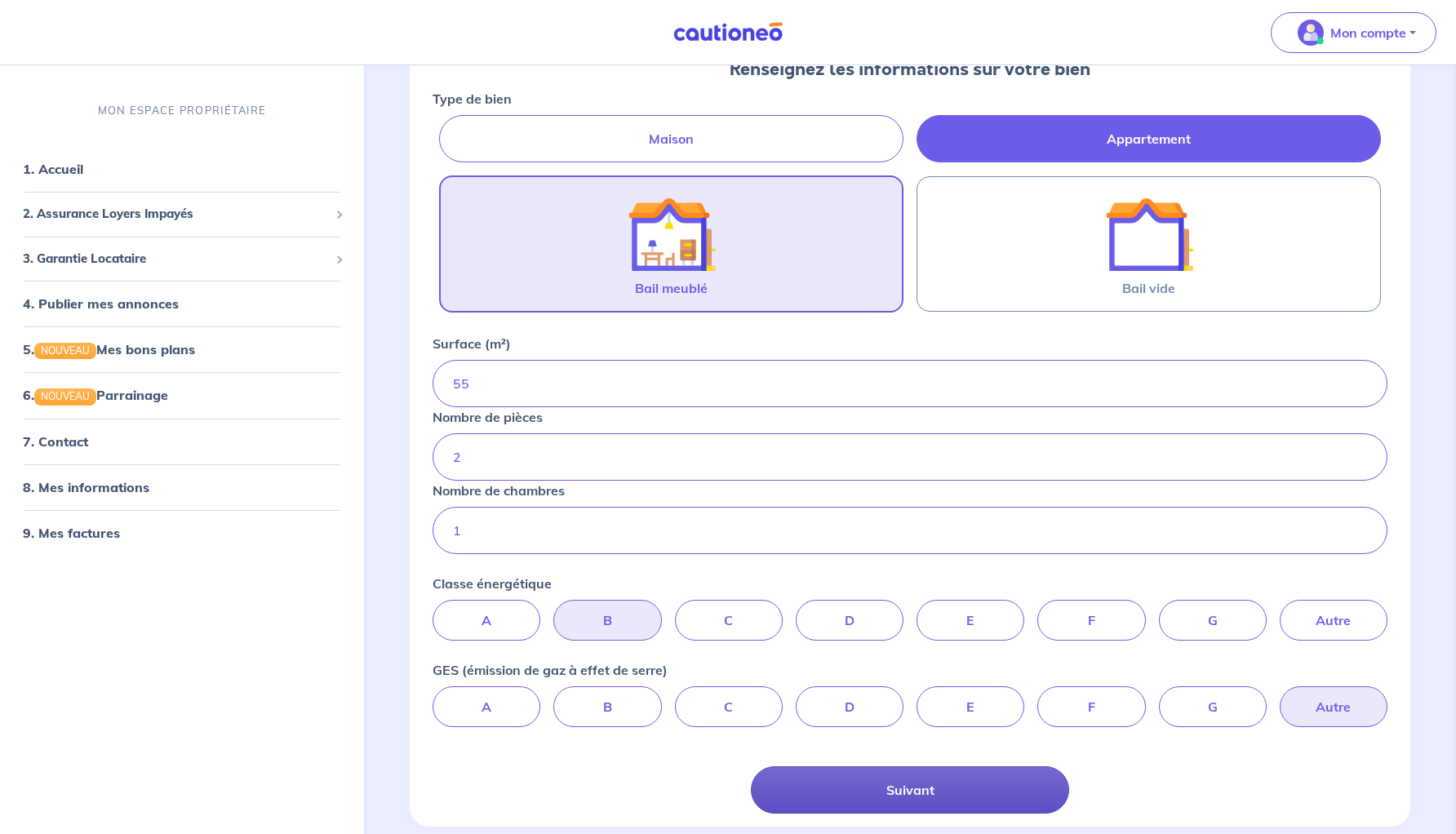
click at [977, 791] on button "Suivant" at bounding box center [910, 790] width 319 height 47
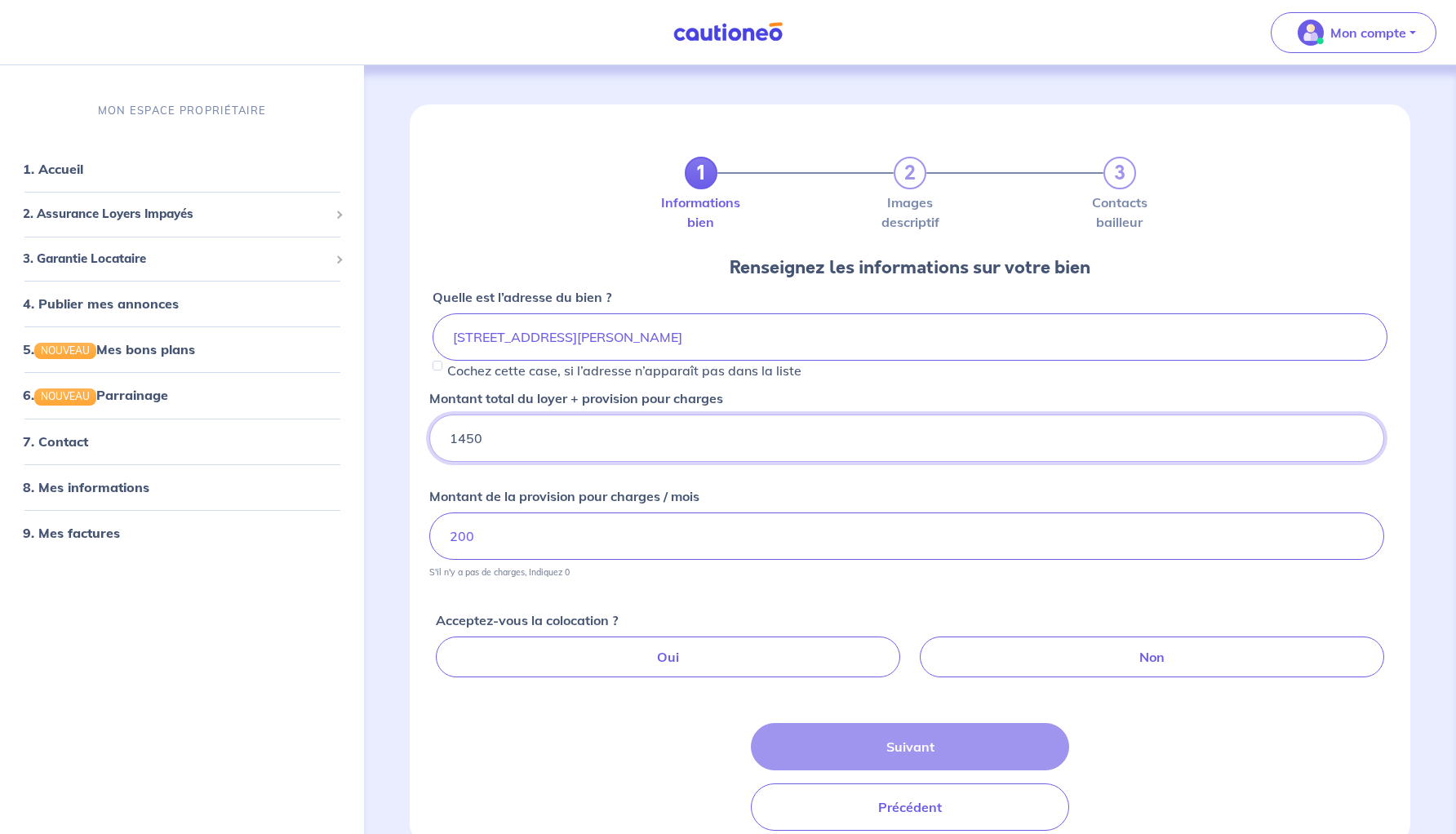
drag, startPoint x: 504, startPoint y: 437, endPoint x: 430, endPoint y: 436, distance: 74.0
click at [430, 436] on input "1450" at bounding box center [907, 438] width 955 height 47
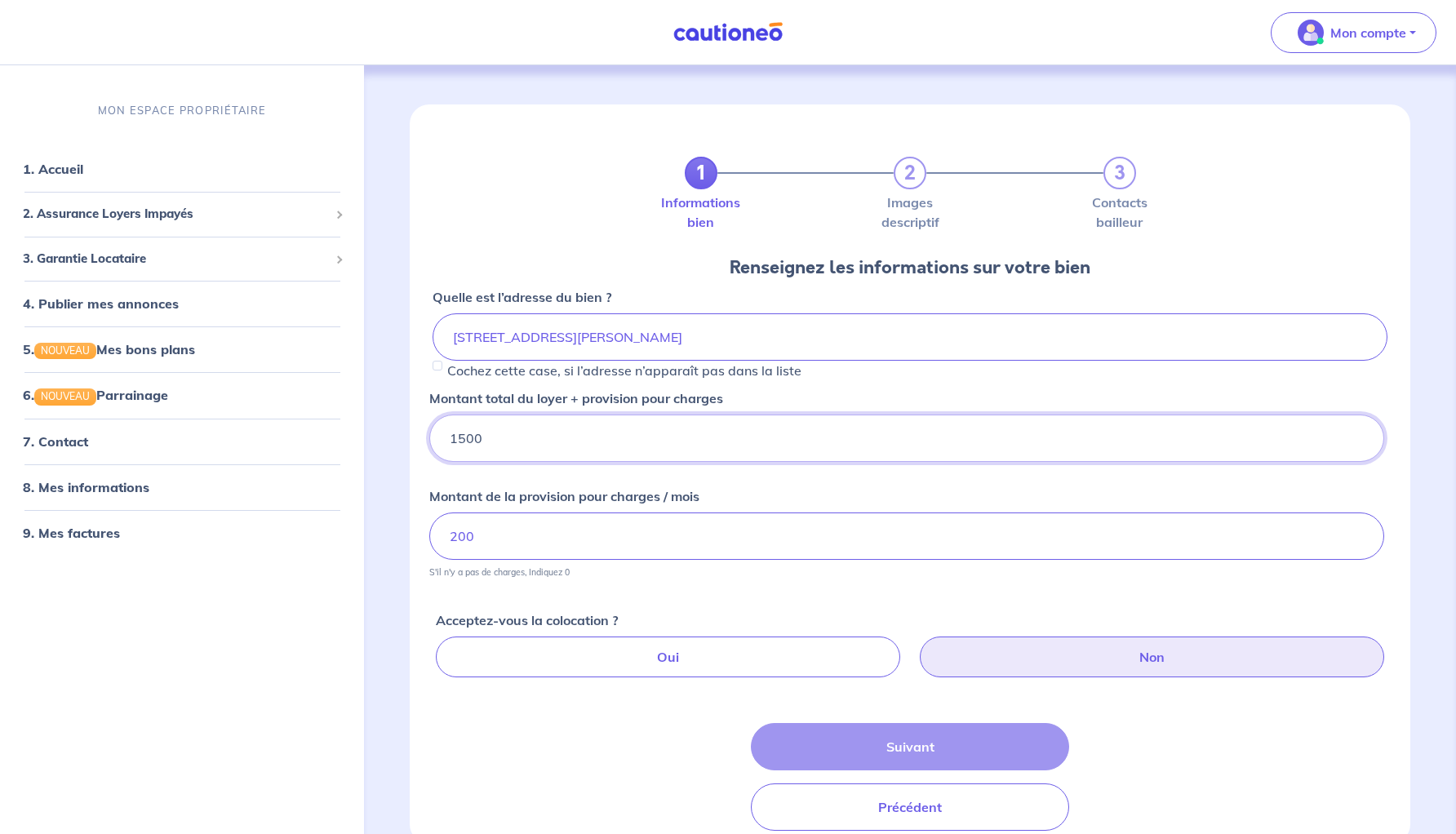
type input "1500"
click at [1097, 664] on label "Non" at bounding box center [1152, 656] width 464 height 40
click at [919, 648] on input "Non" at bounding box center [914, 641] width 10 height 10
radio input "true"
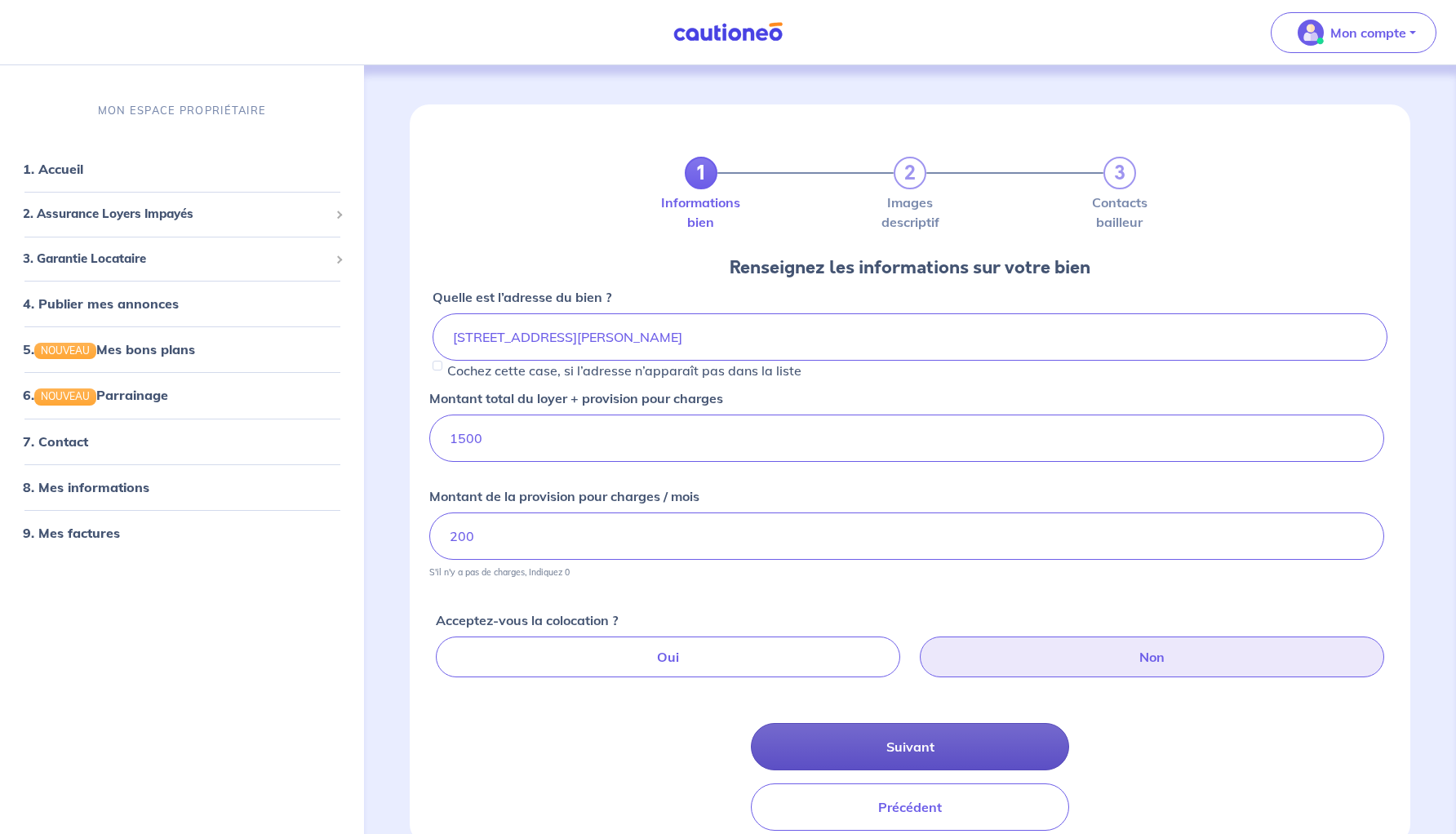
click at [984, 749] on button "Suivant" at bounding box center [910, 747] width 319 height 47
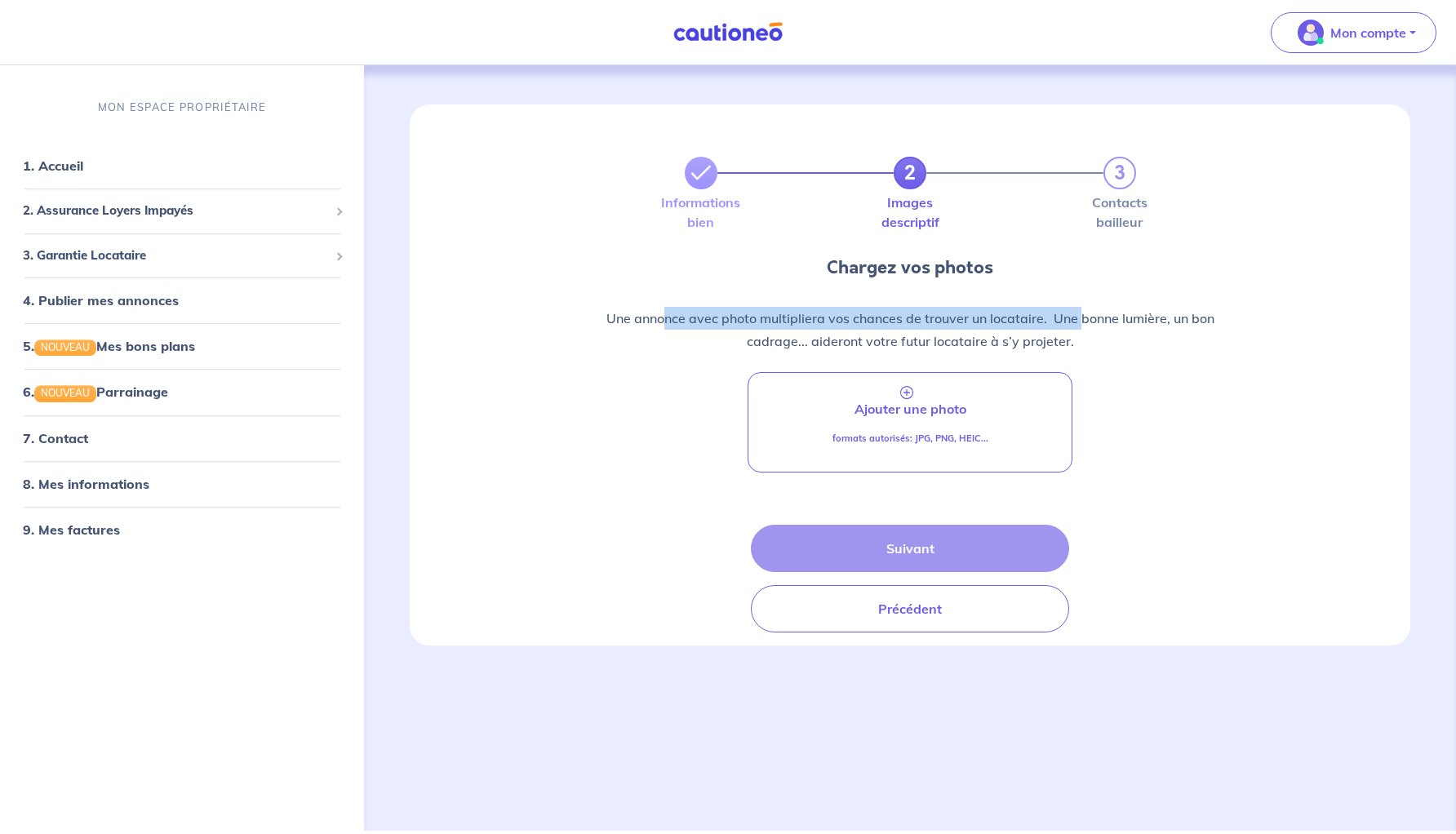
drag, startPoint x: 667, startPoint y: 322, endPoint x: 1082, endPoint y: 324, distance: 415.0
click at [1082, 324] on p "Une annonce avec photo multipliera vos chances de trouver un locataire.  Une bo…" at bounding box center [910, 330] width 716 height 46
click at [1125, 360] on div "Une annonce avec photo multipliera vos chances de trouver un locataire.  Une bo…" at bounding box center [910, 386] width 975 height 198
